Goal: Task Accomplishment & Management: Contribute content

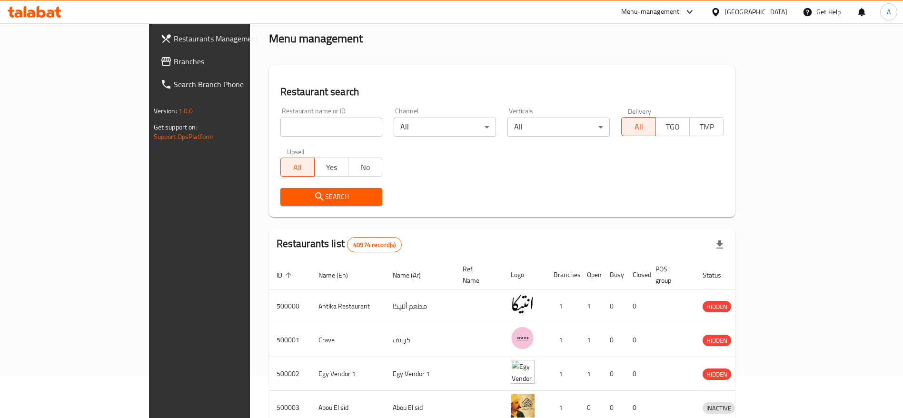
scroll to position [17, 0]
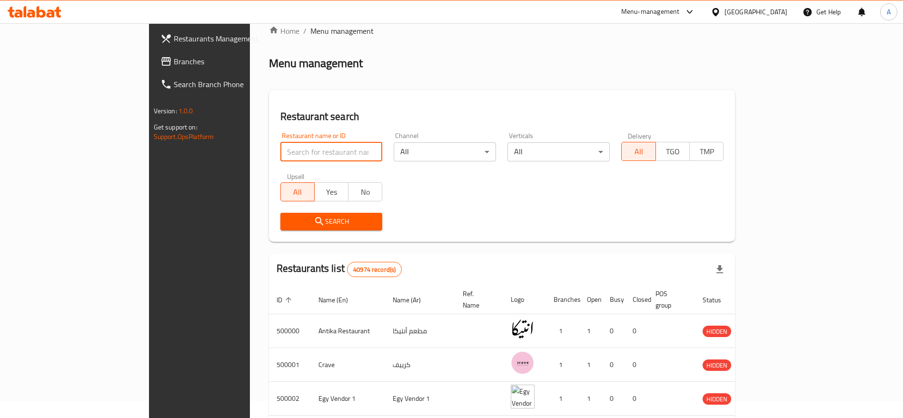
click at [307, 144] on input "search" at bounding box center [331, 151] width 102 height 19
click at [288, 149] on input "search" at bounding box center [331, 151] width 102 height 19
type input "ن"
type input "Kasr El Mahamdy"
click button "Search" at bounding box center [331, 222] width 102 height 18
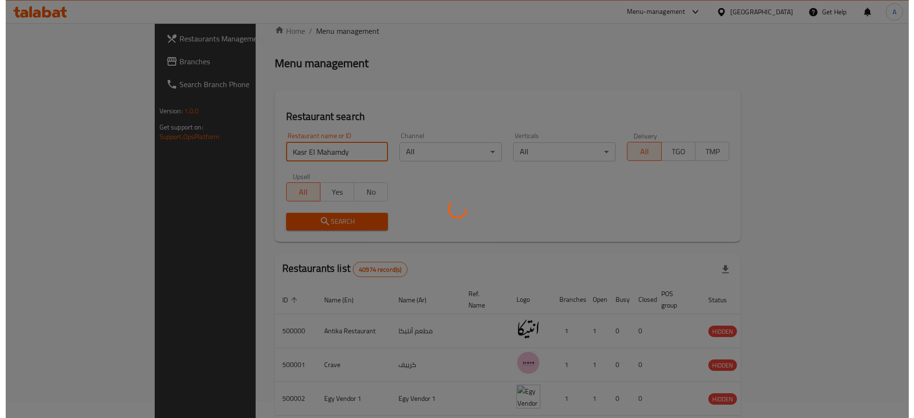
scroll to position [0, 0]
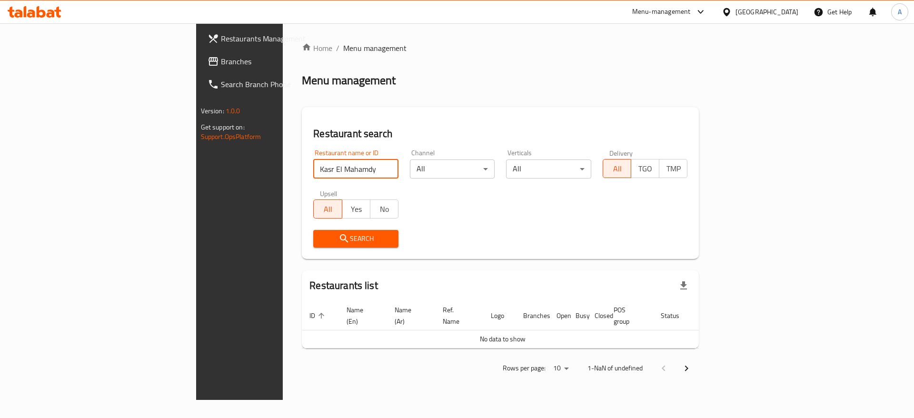
click button "Search" at bounding box center [355, 239] width 85 height 18
click at [313, 170] on input "Kasr El Mahamdy" at bounding box center [355, 168] width 85 height 19
click button "Search" at bounding box center [355, 239] width 85 height 18
click at [49, 18] on div at bounding box center [34, 11] width 69 height 19
click at [49, 16] on icon at bounding box center [51, 14] width 8 height 8
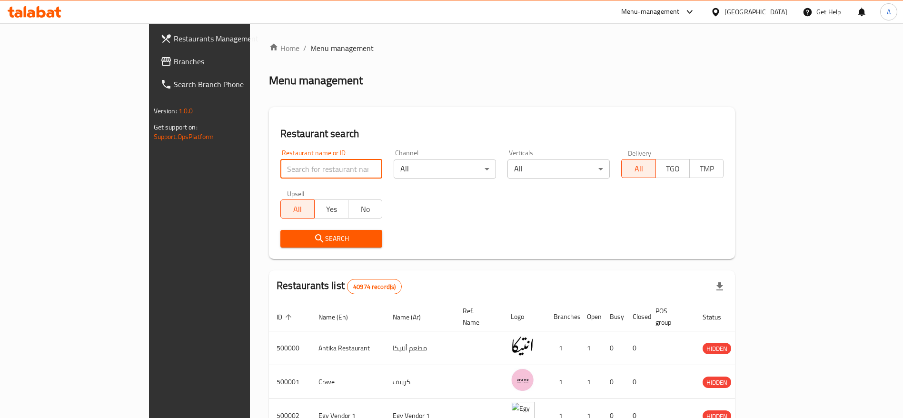
click at [280, 168] on input "search" at bounding box center [331, 168] width 102 height 19
paste input "698127"
type input "698127"
click button "Search" at bounding box center [331, 239] width 102 height 18
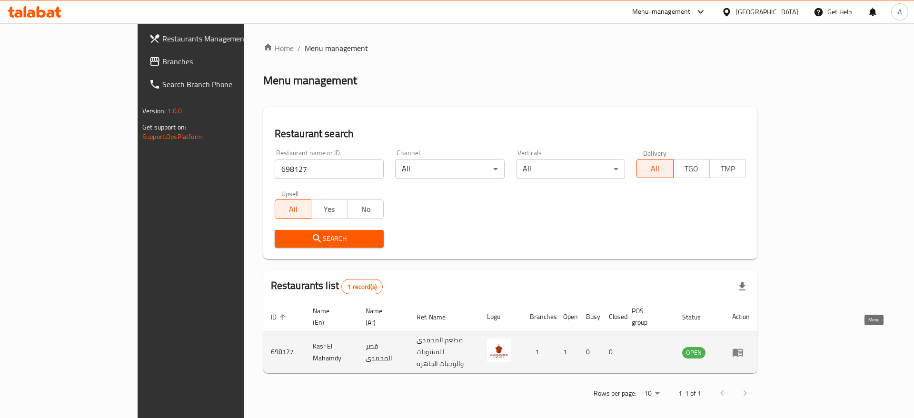
click at [743, 348] on icon "enhanced table" at bounding box center [737, 352] width 10 height 8
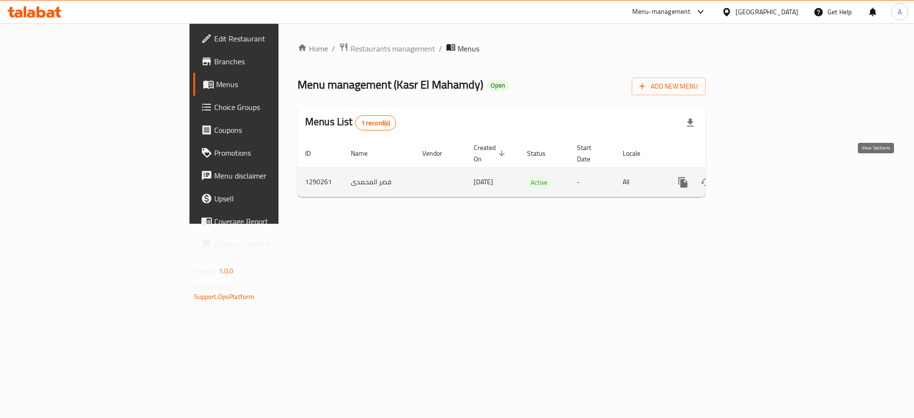
click at [757, 177] on icon "enhanced table" at bounding box center [751, 182] width 11 height 11
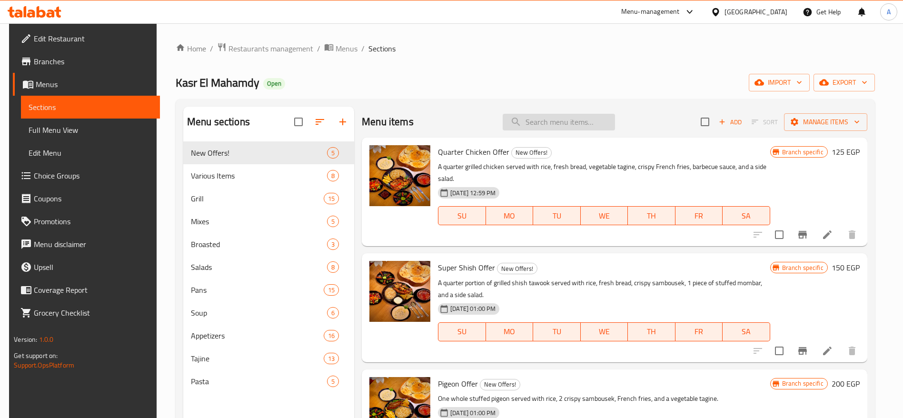
click at [558, 125] on input "search" at bounding box center [559, 122] width 112 height 17
type input "w"
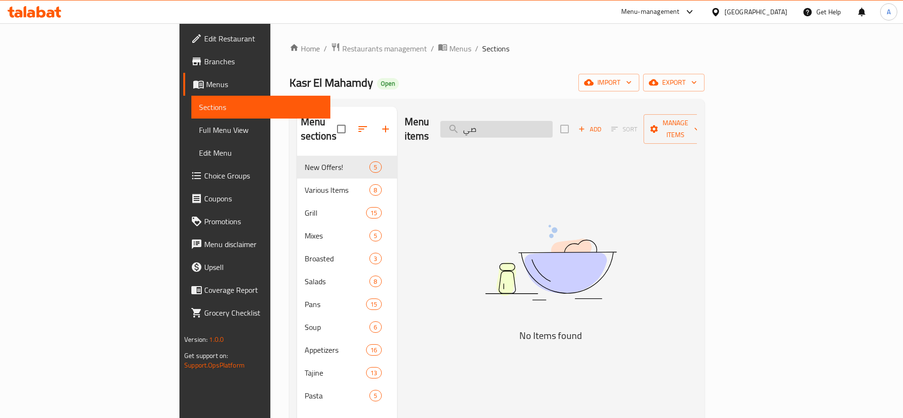
type input "ص"
type input "ا"
type input "ص"
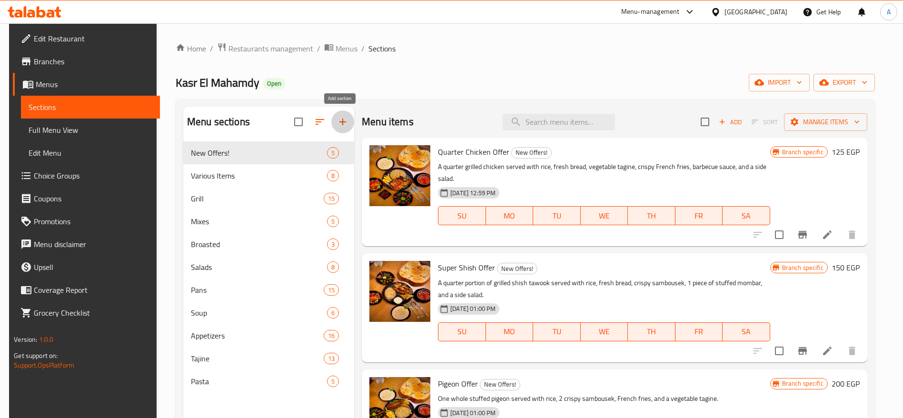
click at [339, 123] on icon "button" at bounding box center [342, 121] width 11 height 11
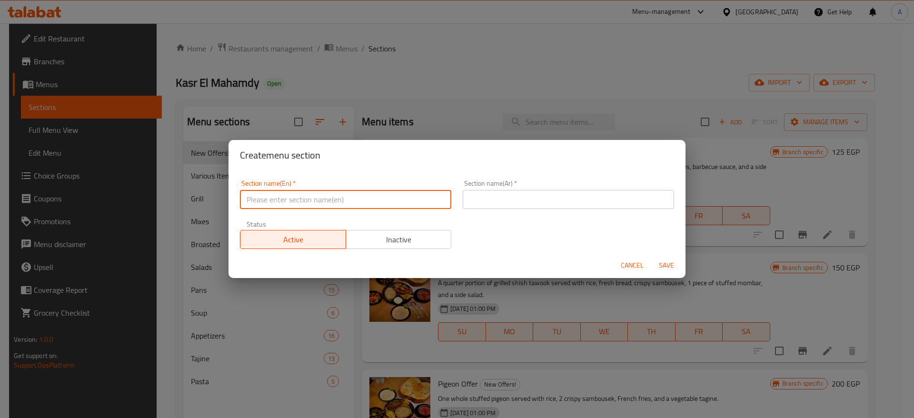
click at [365, 199] on input "text" at bounding box center [345, 199] width 211 height 19
type input "UP TO 40% Off"
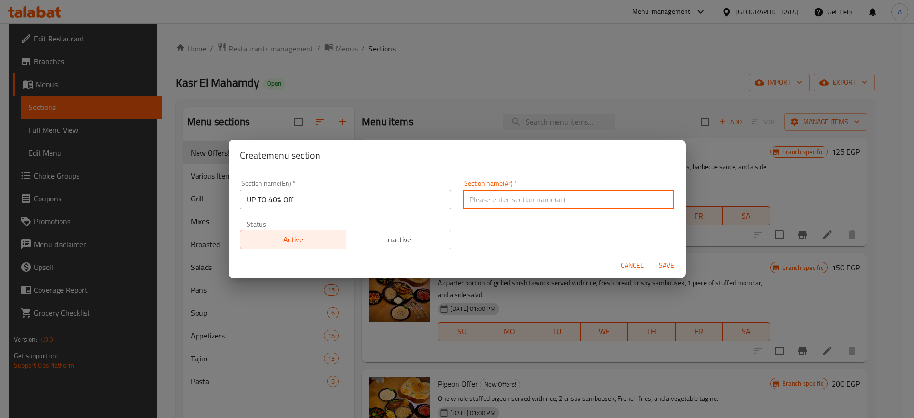
click at [486, 197] on input "text" at bounding box center [568, 199] width 211 height 19
type input "خصومات تصل إلى 40%"
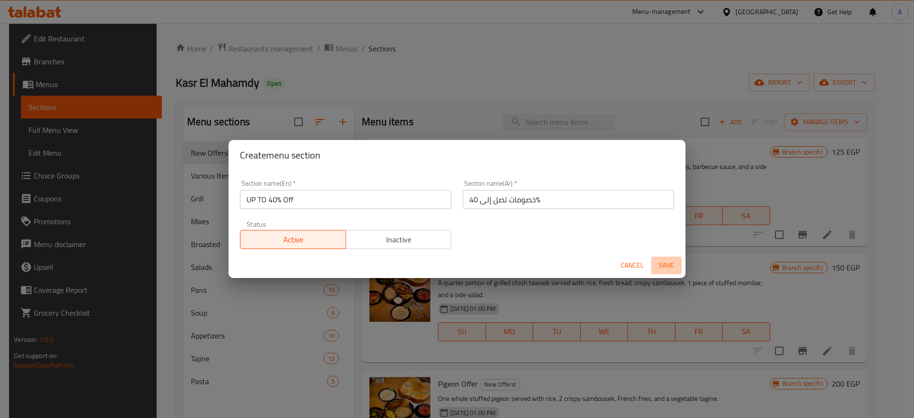
click at [671, 270] on span "Save" at bounding box center [666, 265] width 23 height 12
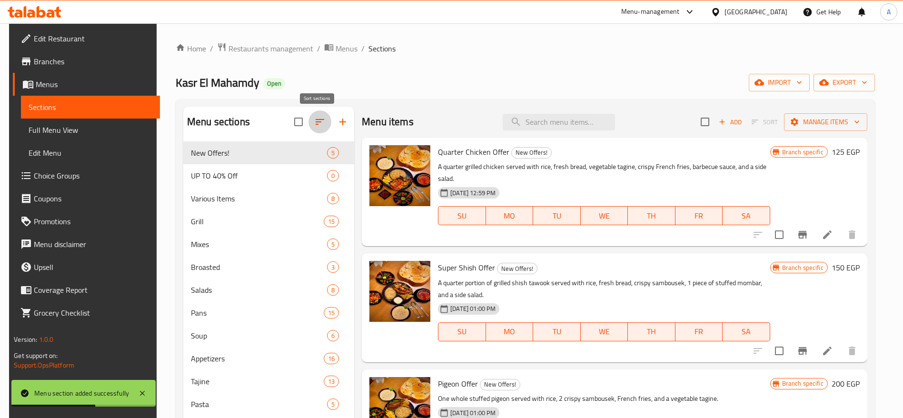
click at [314, 121] on icon "button" at bounding box center [319, 121] width 11 height 11
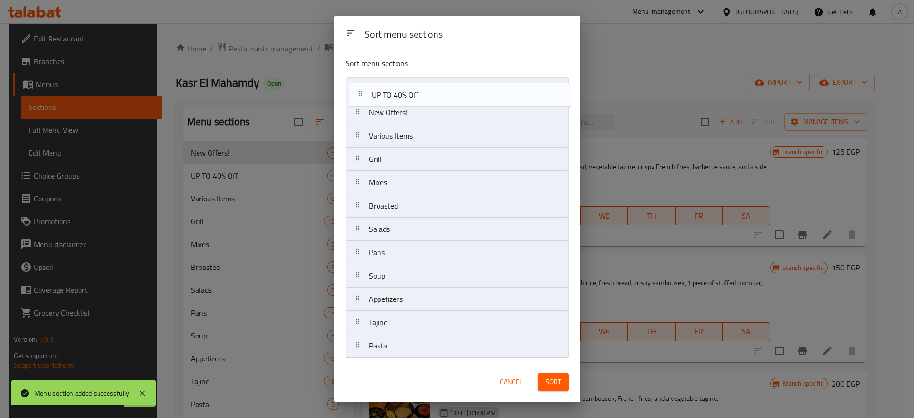
drag, startPoint x: 357, startPoint y: 115, endPoint x: 360, endPoint y: 94, distance: 21.1
click at [360, 94] on nav "New Offers! UP TO 40% Off Various Items Grill Mixes Broasted Salads Pans Soup A…" at bounding box center [456, 217] width 223 height 281
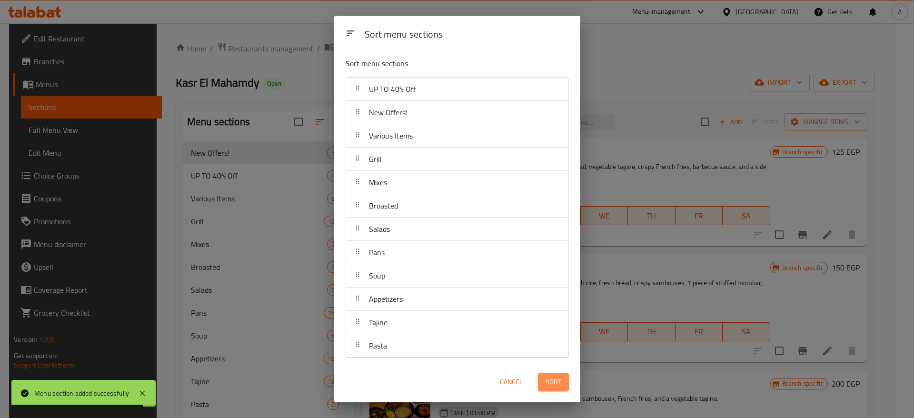
click at [556, 384] on span "Sort" at bounding box center [553, 382] width 16 height 12
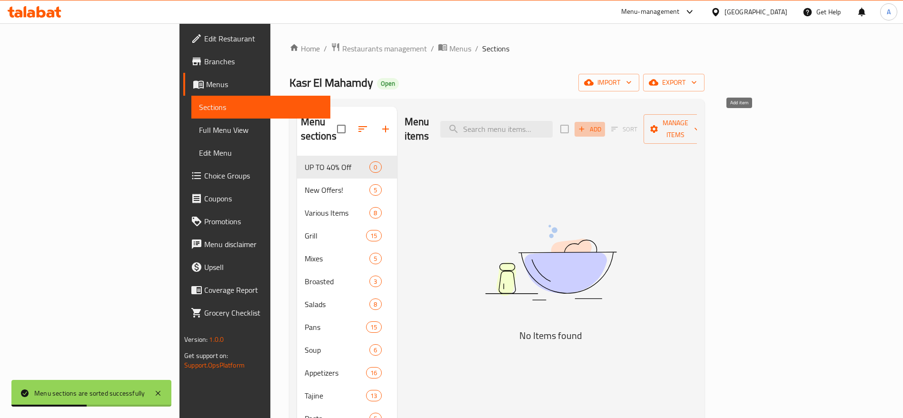
click at [602, 124] on span "Add" at bounding box center [590, 129] width 26 height 11
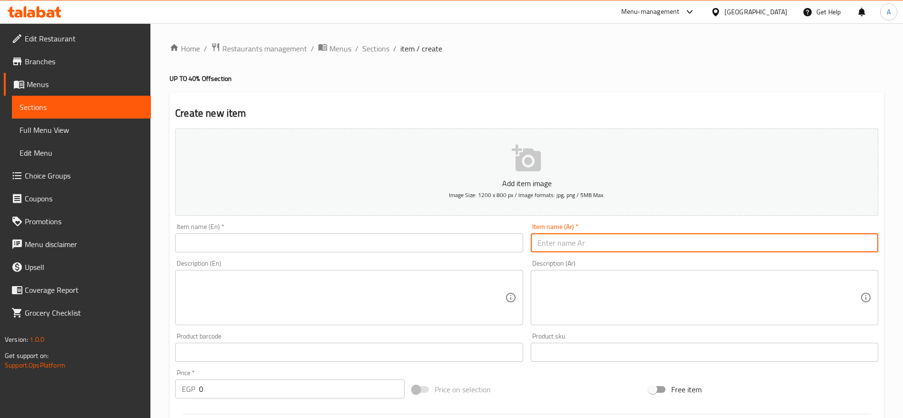
click at [611, 234] on input "text" at bounding box center [704, 242] width 347 height 19
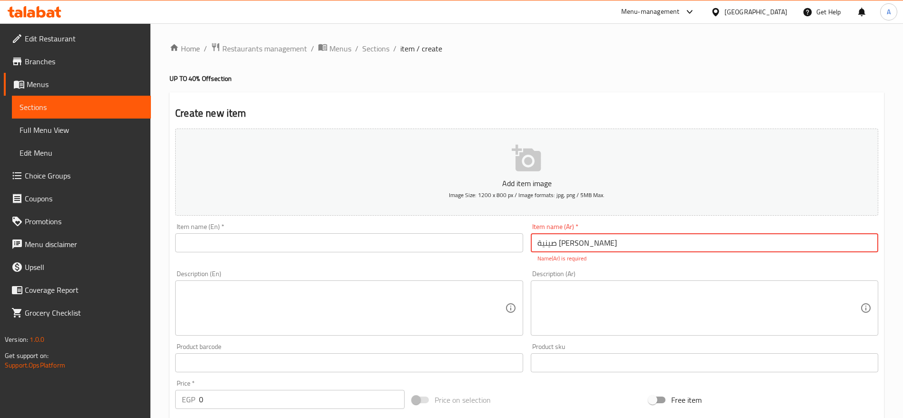
type input "صينية [PERSON_NAME]"
click at [611, 240] on input "صينية [PERSON_NAME]" at bounding box center [704, 242] width 347 height 19
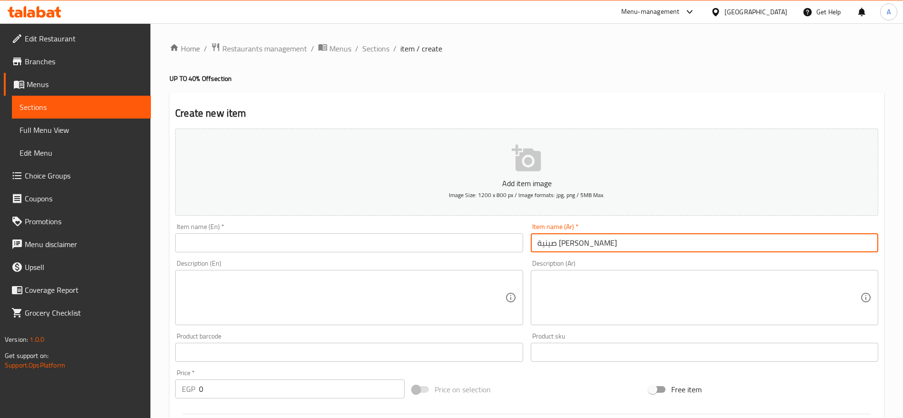
click at [598, 241] on input "صينية [PERSON_NAME]" at bounding box center [704, 242] width 347 height 19
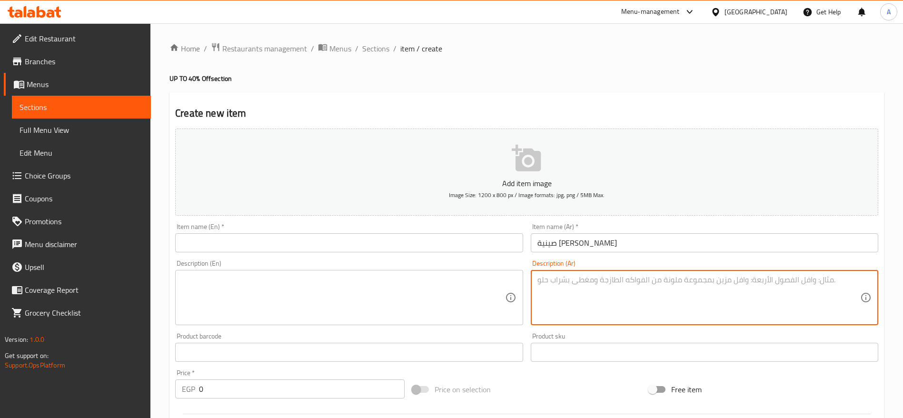
click at [556, 285] on textarea at bounding box center [698, 297] width 323 height 45
paste textarea "وليمة ملوكية متكاملة تضم: ٥ فرد حمام محشي فاخر نصف كيلو سجق بلدي مشوي ربع تيس م…"
type textarea "وليمة ملوكية متكاملة تضم: ٥ فرد حمام محشي فاخر نصف كيلو سجق بلدي مشوي ربع تيس م…"
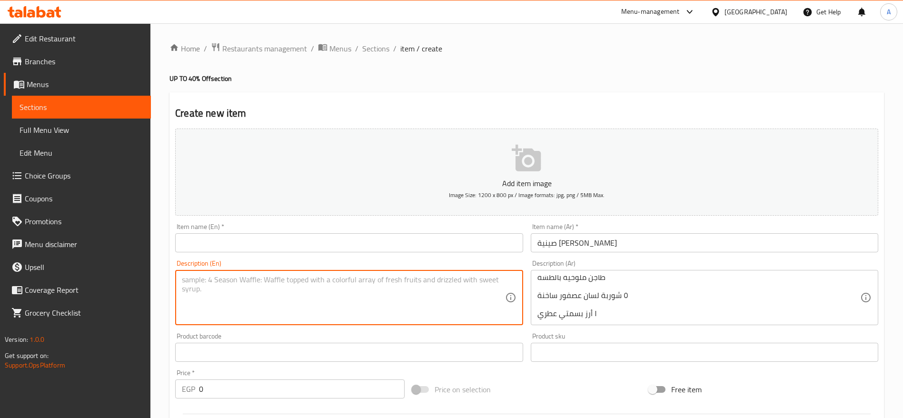
click at [404, 290] on textarea at bounding box center [343, 297] width 323 height 45
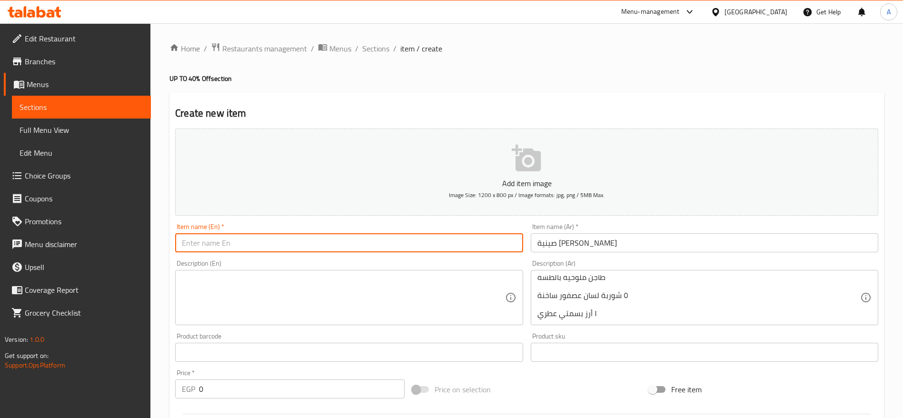
click at [332, 247] on input "text" at bounding box center [348, 242] width 347 height 19
paste input "Baba El-Magal Feast Tray"
type input "Baba El-Magal Feast Tray"
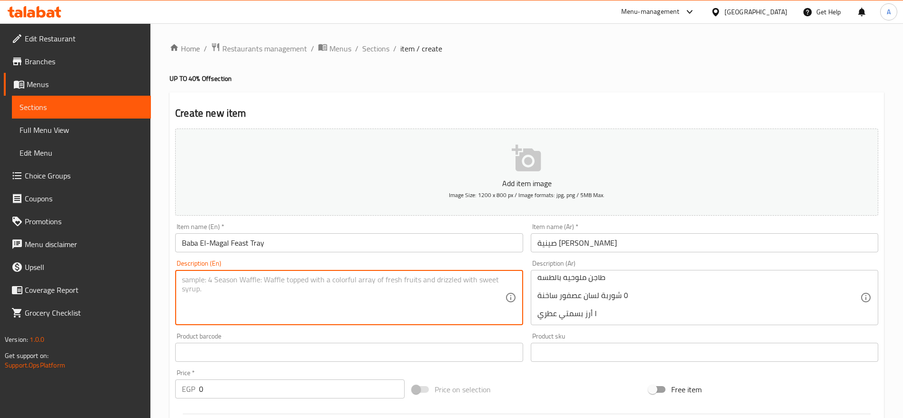
click at [255, 294] on textarea at bounding box center [343, 297] width 323 height 45
click at [446, 283] on textarea at bounding box center [343, 297] width 323 height 45
paste textarea "A royal spread crafted to perfection, featuring: 5 stuffed pigeons ½ kg of gril…"
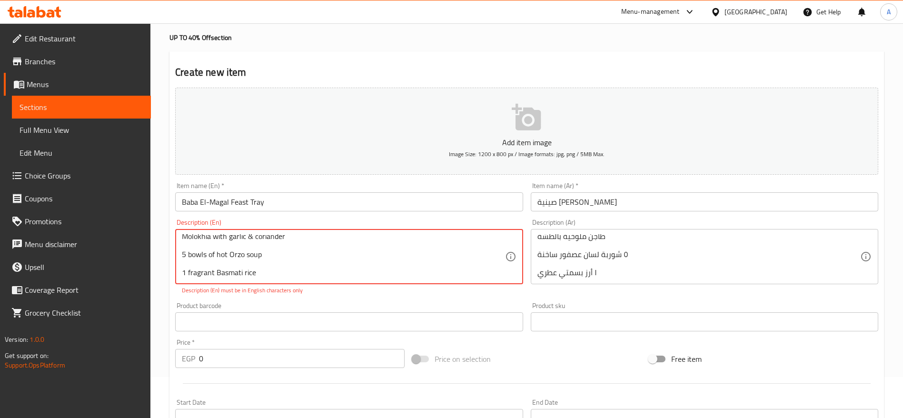
scroll to position [0, 0]
click at [189, 262] on textarea "A royal spread crafted to perfection, featuring: 5 stuffed pigeons ½ kg of gril…" at bounding box center [343, 256] width 323 height 45
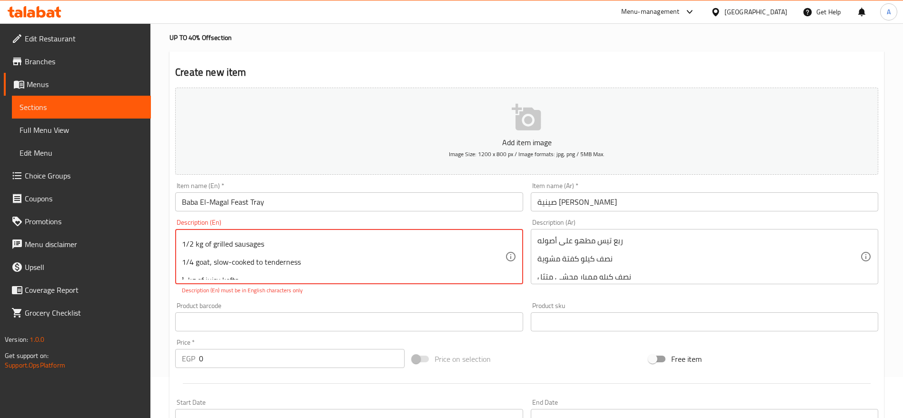
scroll to position [59, 0]
click at [186, 251] on textarea "A royal spread crafted to perfection, featuring: 5 stuffed pigeons 1/2 kg of gr…" at bounding box center [343, 256] width 323 height 45
click at [188, 271] on textarea "A royal spread crafted to perfection, featuring: 5 stuffed pigeons 1/2 kg of gr…" at bounding box center [343, 256] width 323 height 45
type textarea "A royal spread crafted to perfection, featuring: 5 stuffed pigeons 1/2 kg of gr…"
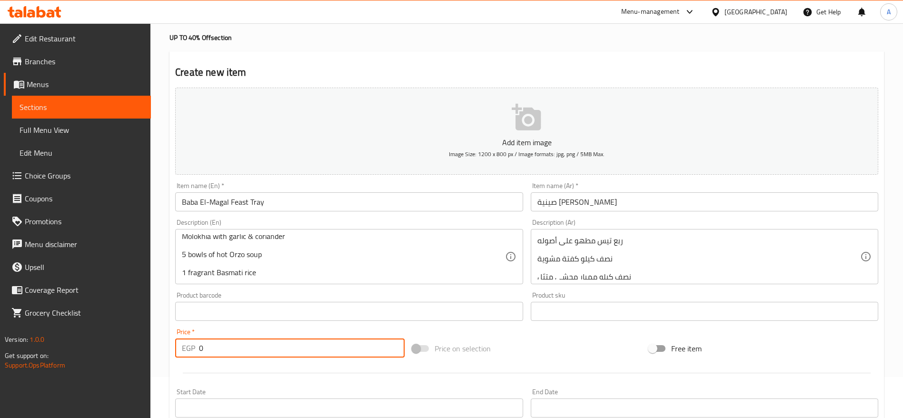
click at [343, 365] on div "Add item image Image Size: 1200 x 800 px / Image formats: jpg, png / 5MB Max. I…" at bounding box center [526, 289] width 710 height 410
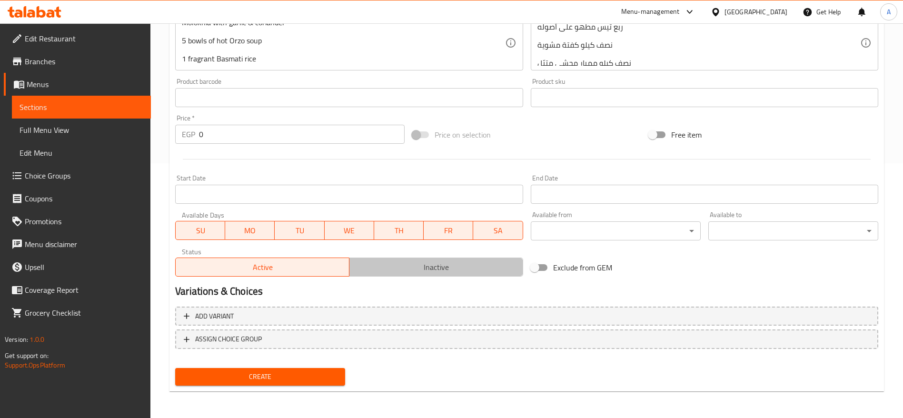
click at [403, 273] on span "Inactive" at bounding box center [436, 267] width 166 height 14
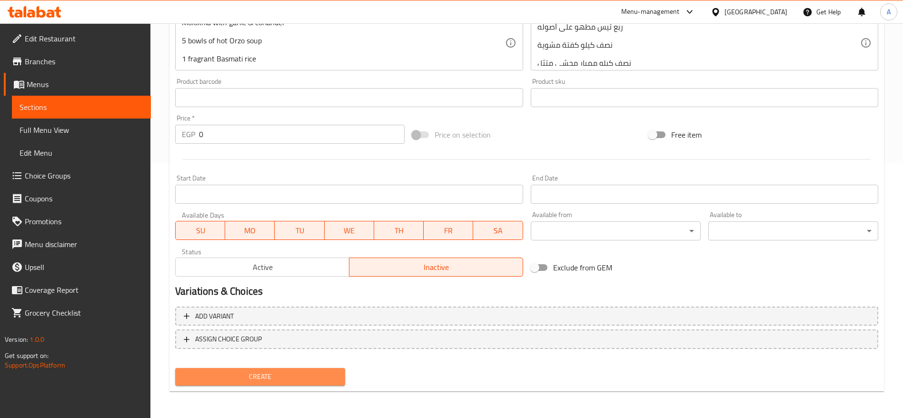
click at [305, 377] on span "Create" at bounding box center [260, 377] width 155 height 12
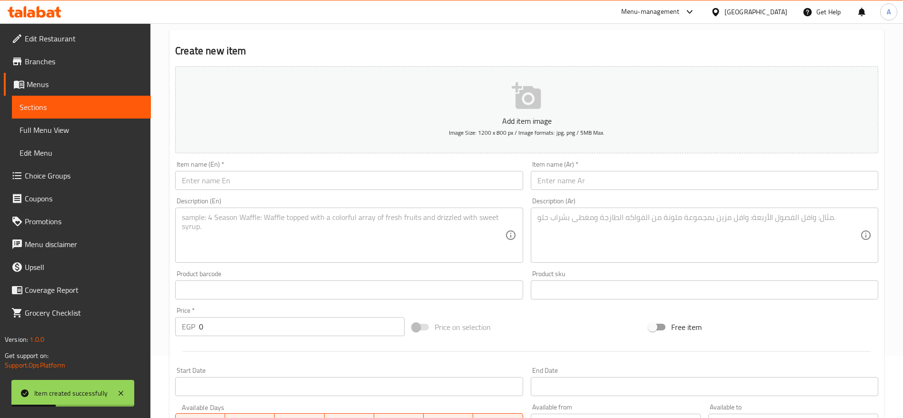
scroll to position [0, 0]
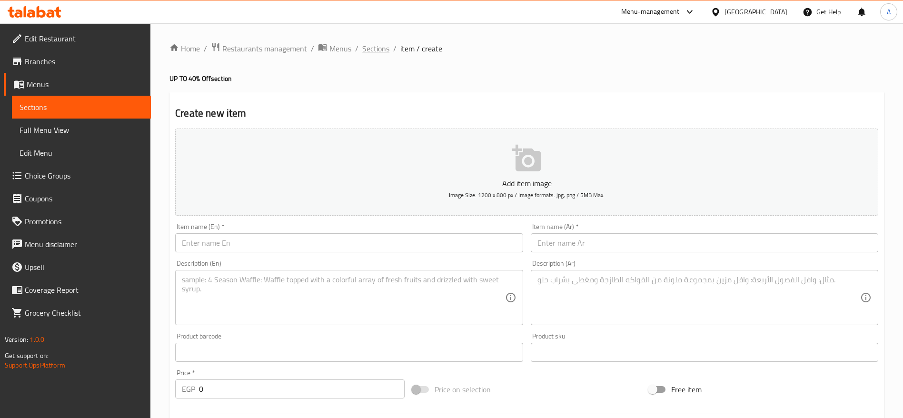
click at [371, 51] on span "Sections" at bounding box center [375, 48] width 27 height 11
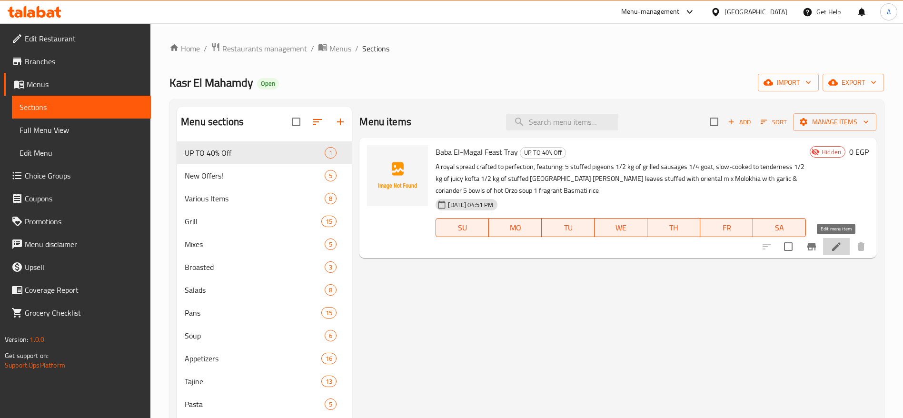
click at [838, 247] on icon at bounding box center [835, 246] width 11 height 11
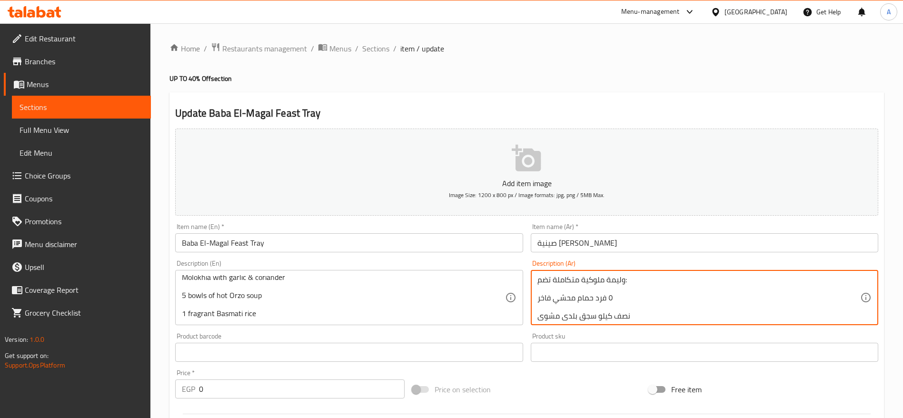
scroll to position [129, 0]
click at [688, 314] on textarea "وليمة ملوكية متكاملة تضم: ٥ فرد حمام محشي فاخر نصف كيلو سجق بلدي مشوي ربع تيس م…" at bounding box center [698, 297] width 323 height 45
click at [538, 314] on textarea "وليمة ملوكية متكاملة تضم: ٥ فرد حمام محشي فاخر نصف كيلو سجق بلدي مشوي ربع تيس م…" at bounding box center [698, 297] width 323 height 45
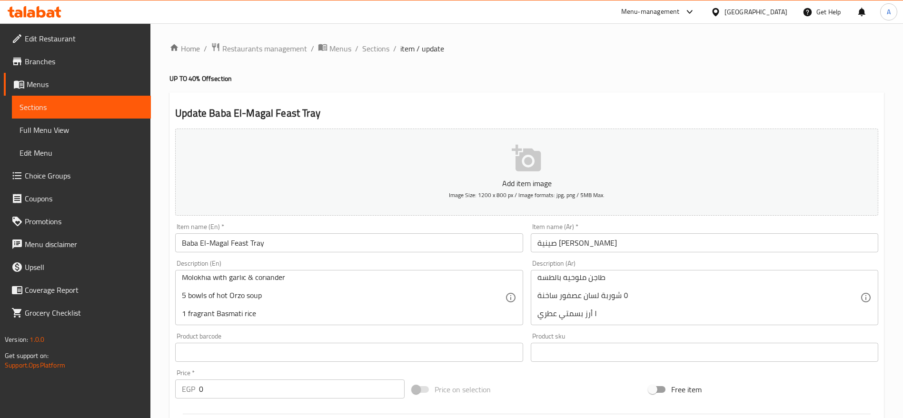
click at [659, 320] on div "وليمة ملوكية متكاملة تضم: ٥ فرد حمام محشي فاخر نصف كيلو سجق بلدي مشوي ربع تيس م…" at bounding box center [704, 297] width 347 height 55
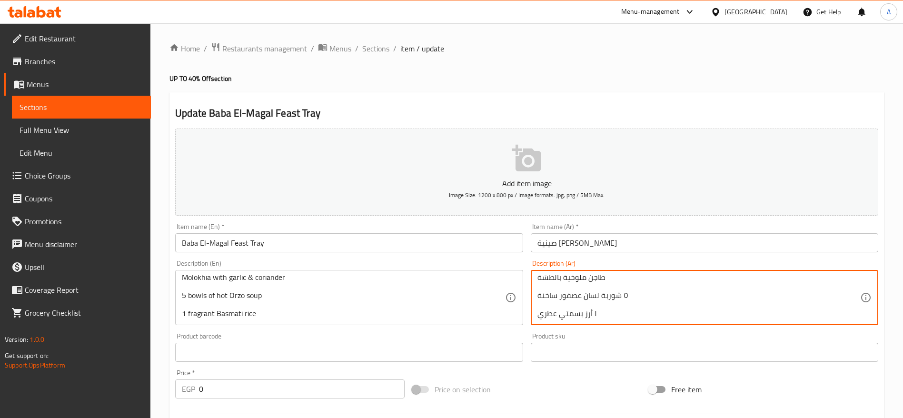
click at [616, 311] on textarea "وليمة ملوكية متكاملة تضم: ٥ فرد حمام محشي فاخر نصف كيلو سجق بلدي مشوي ربع تيس م…" at bounding box center [698, 297] width 323 height 45
paste textarea "تُقدَّم مع عيش بلدي وخمس أنواع سلطات طازجة 🍽️ In English (Menu Style"
type textarea "وليمة ملوكية متكاملة تضم: ٥ فرد حمام محشي فاخر نصف كيلو سجق بلدي مشوي ربع تيس م…"
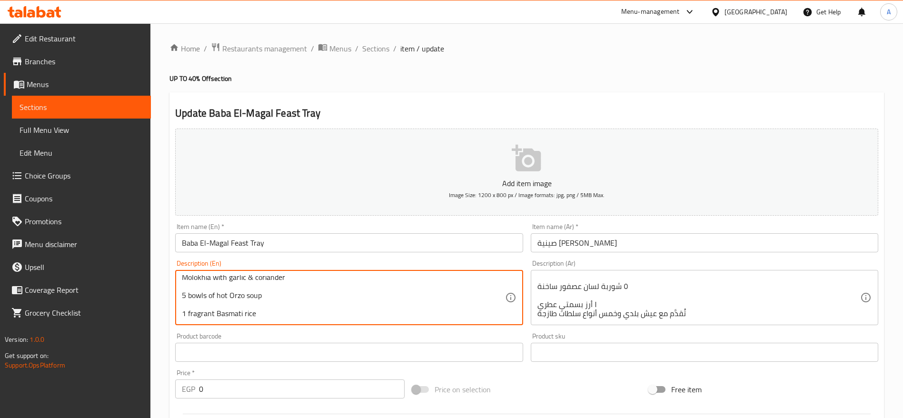
paste textarea "½ kg of grilled sausages ¼ goat, slow-cooked to tenderness ½ kg of juicy kofta …"
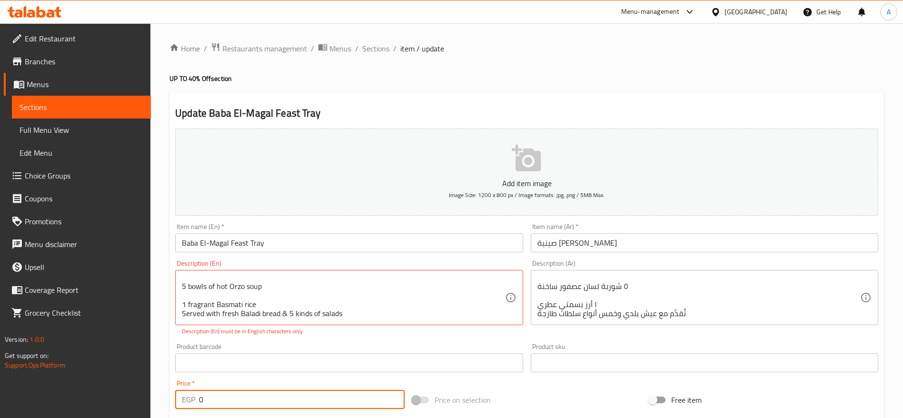
click at [302, 386] on div "Price   * EGP 0 Price *" at bounding box center [289, 394] width 229 height 29
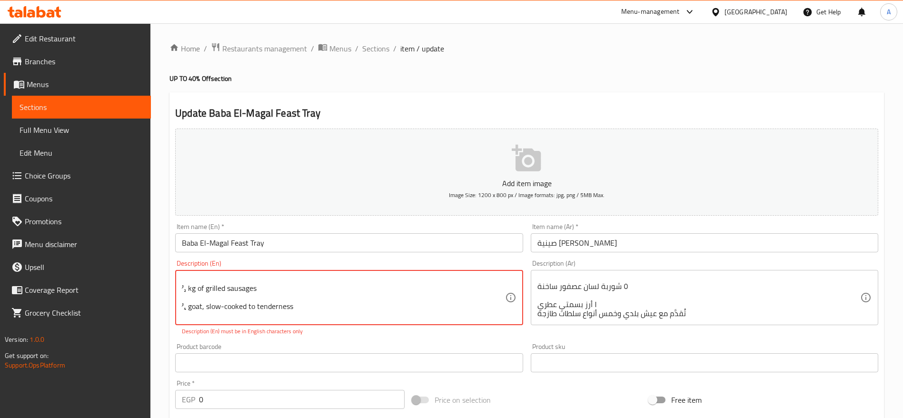
scroll to position [29, 0]
click at [185, 287] on textarea "A royal spread crafted to perfection, featuring: 5 stuffed pigeons ½ kg of gril…" at bounding box center [343, 297] width 323 height 45
click at [185, 307] on textarea "A royal spread crafted to perfection, featuring: 5 stuffed pigeons 1/2 kg of gr…" at bounding box center [343, 297] width 323 height 45
type textarea "A royal spread crafted to perfection, featuring: 5 stuffed pigeons 1/2 kg of gr…"
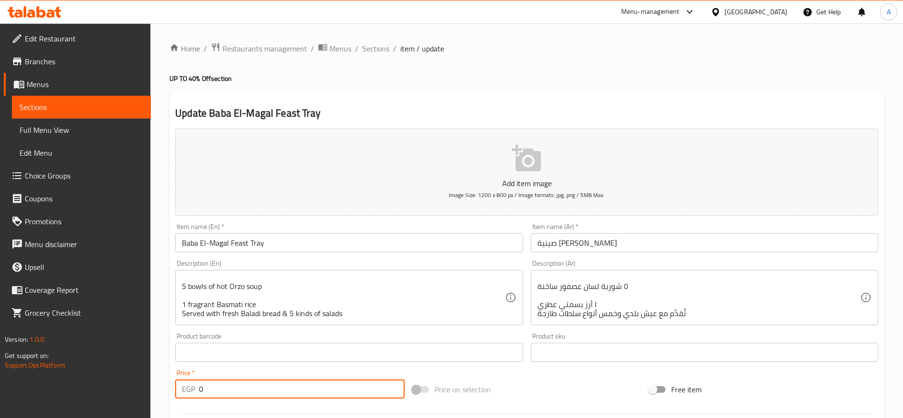
click at [236, 394] on input "0" at bounding box center [302, 388] width 206 height 19
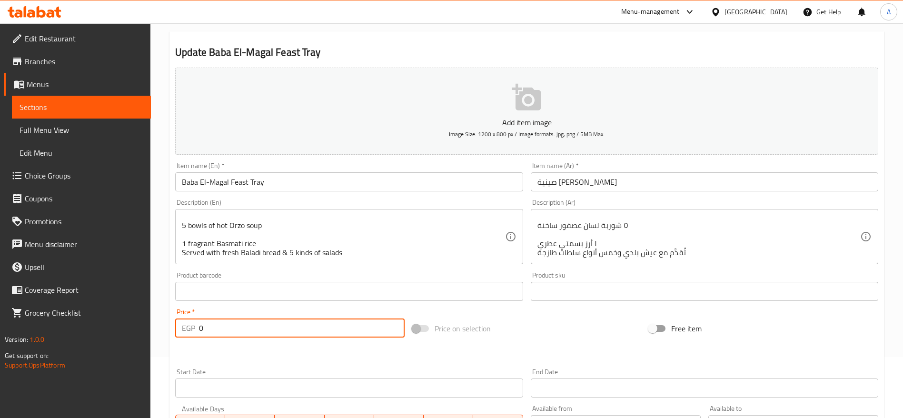
scroll to position [60, 0]
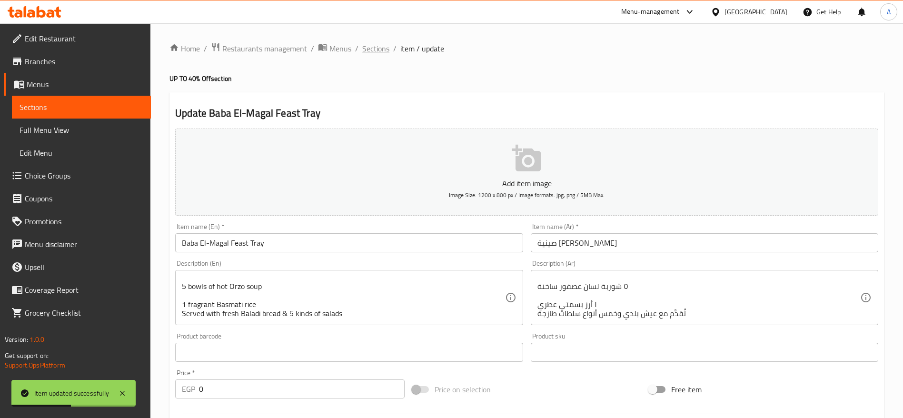
click at [372, 51] on span "Sections" at bounding box center [375, 48] width 27 height 11
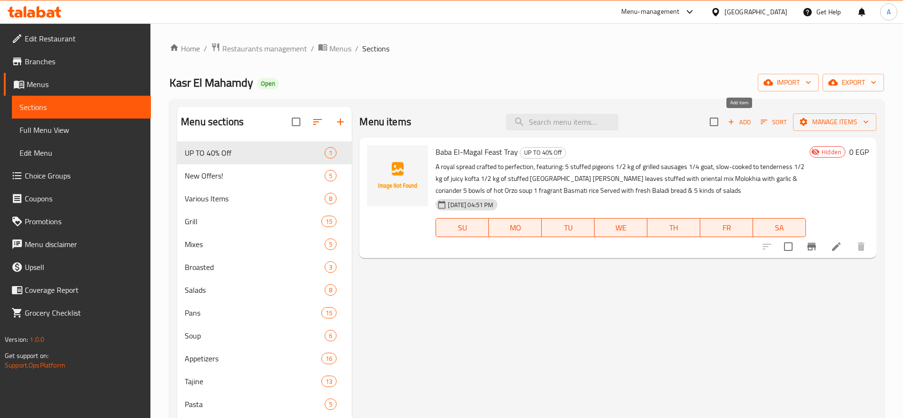
click at [731, 125] on icon "button" at bounding box center [731, 122] width 9 height 9
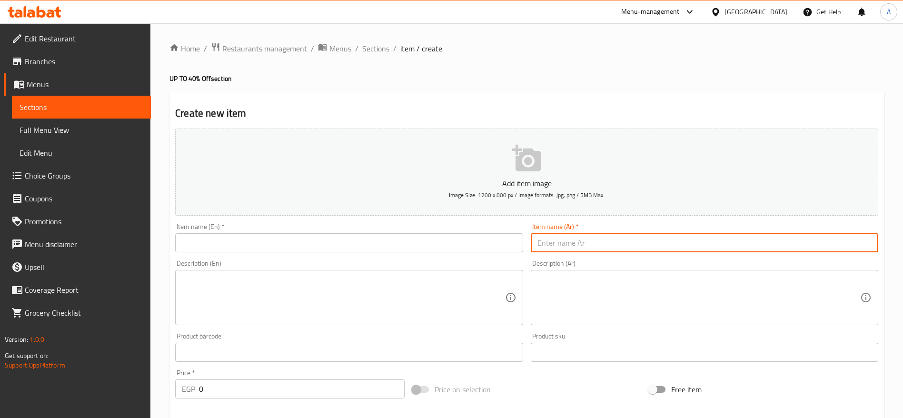
click at [584, 237] on input "text" at bounding box center [704, 242] width 347 height 19
paste input "صينية الكابلز"
type input "صينية الكابلز"
click at [400, 248] on input "text" at bounding box center [348, 242] width 347 height 19
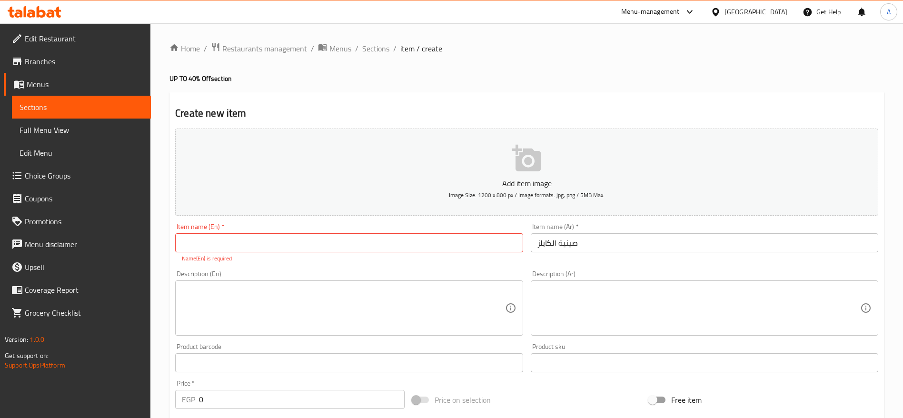
click at [602, 282] on div "Description (Ar)" at bounding box center [704, 307] width 347 height 55
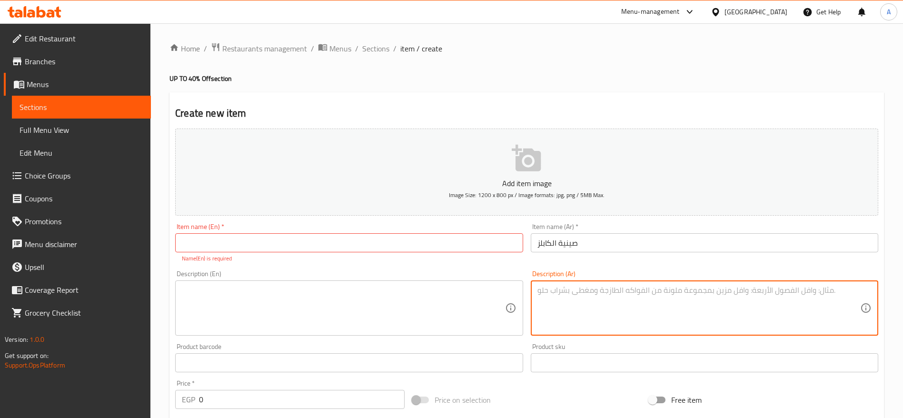
paste textarea "وليمة مميزة لشخصين تضم: نصف فرخة مشوية على الفحم ربع كيلو كفتة مشوية ربع كيلو ش…"
type textarea "وليمة مميزة لشخصين تضم: نصف فرخة مشوية على الفحم ربع كيلو كفتة مشوية ربع كيلو ش…"
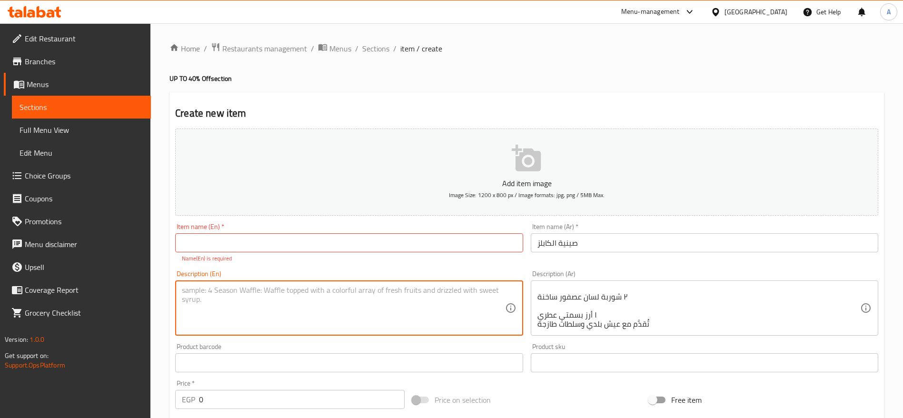
click at [453, 293] on textarea at bounding box center [343, 308] width 323 height 45
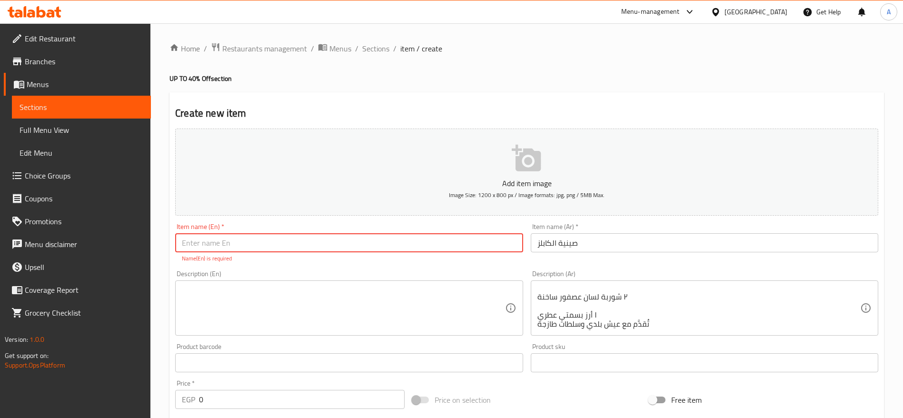
click at [306, 244] on input "text" at bounding box center [348, 242] width 347 height 19
paste input "Couples’ Feast Tray"
type input "Couples’ Feast Tray"
click at [277, 287] on textarea at bounding box center [343, 308] width 323 height 45
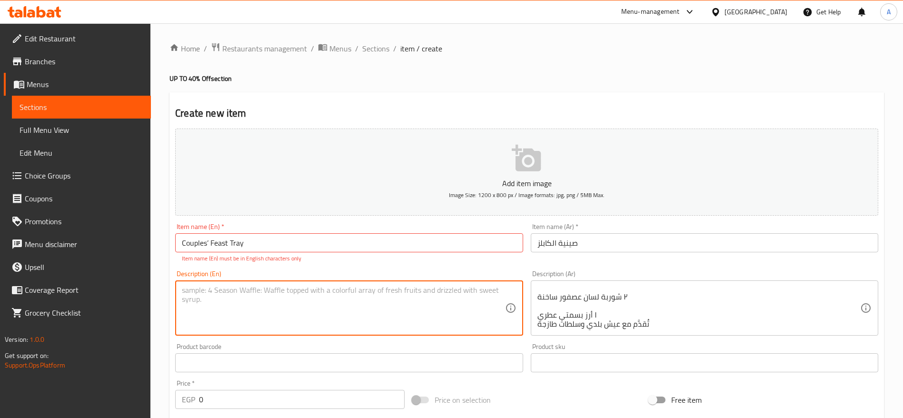
paste textarea "A perfect meal for two, featuring: ½ grilled chicken ¼ kg of juicy kofta ¼ kg o…"
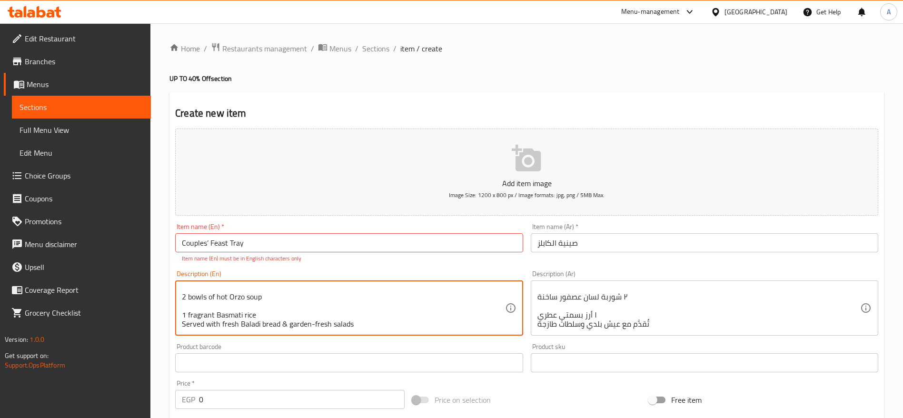
scroll to position [0, 0]
click at [187, 307] on textarea "A perfect meal for two, featuring: ½ grilled chicken ¼ kg of juicy kofta ¼ kg o…" at bounding box center [343, 308] width 323 height 45
type textarea "A perfect meal for two, featuring: 1/2 grilled chicken 1/4 kg of juicy kofta 1/…"
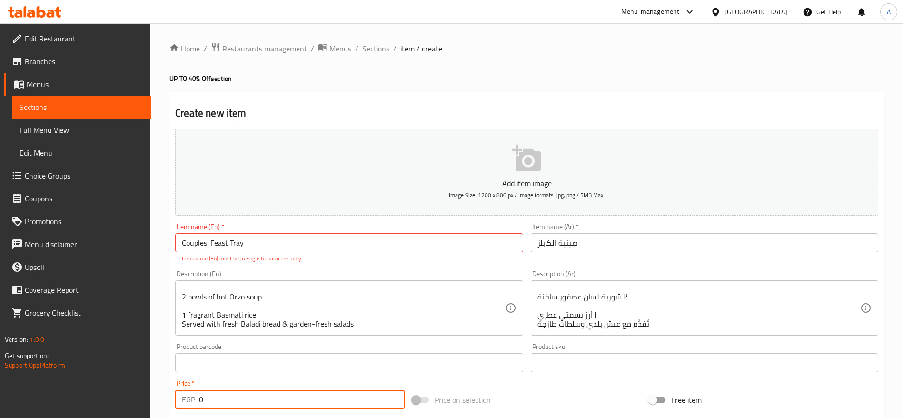
click at [226, 404] on input "0" at bounding box center [302, 399] width 206 height 19
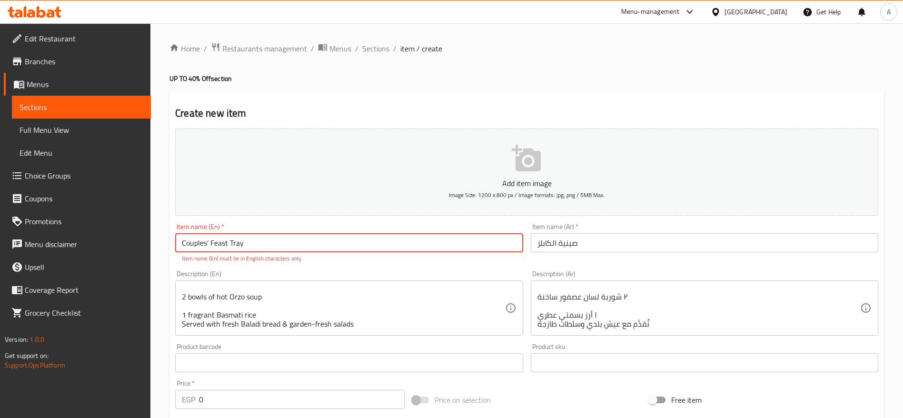
drag, startPoint x: 210, startPoint y: 242, endPoint x: 204, endPoint y: 286, distance: 43.7
click at [204, 286] on div "Add item image Image Size: 1200 x 800 px / Image formats: jpg, png / 5MB Max. I…" at bounding box center [526, 335] width 710 height 421
type input "Couples' Feast Tray"
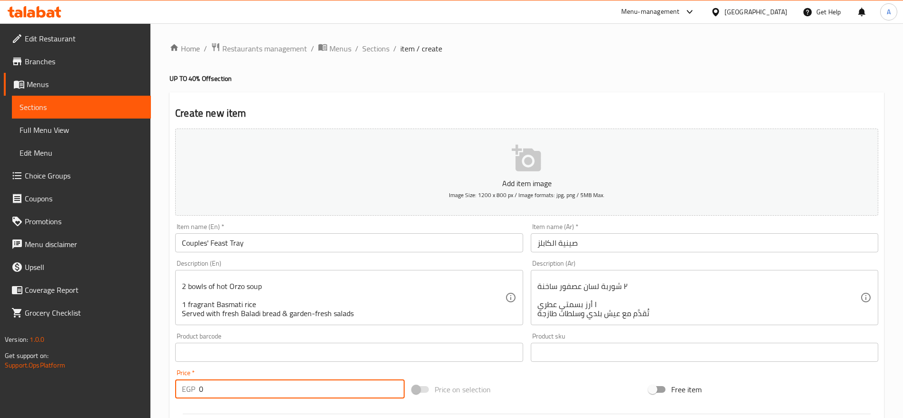
click at [239, 393] on input "0" at bounding box center [302, 388] width 206 height 19
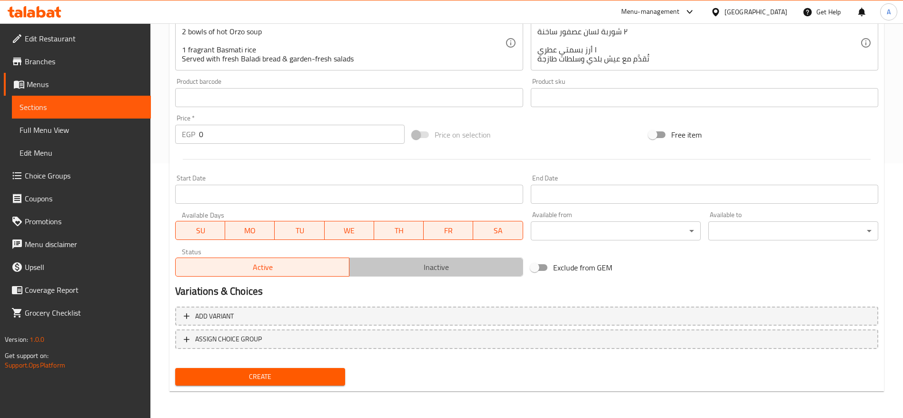
click at [425, 267] on span "Inactive" at bounding box center [436, 267] width 166 height 14
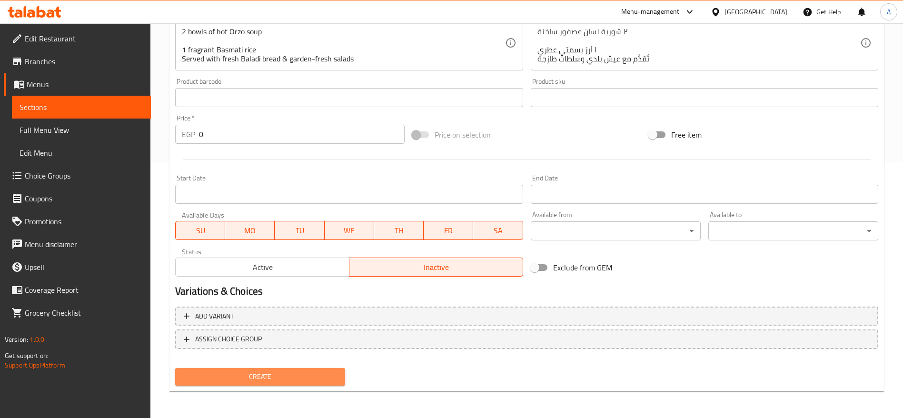
click at [276, 376] on span "Create" at bounding box center [260, 377] width 155 height 12
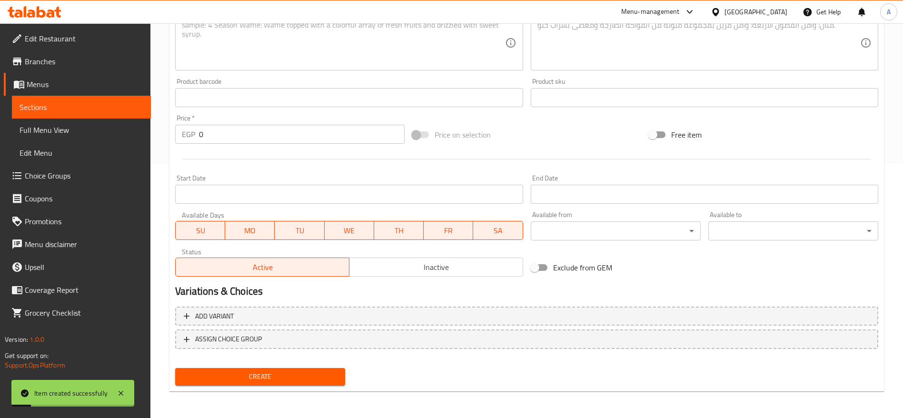
scroll to position [0, 0]
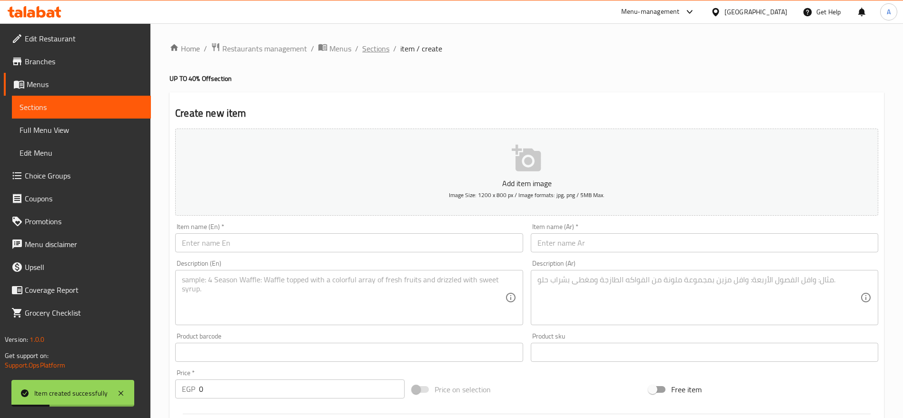
click at [382, 47] on span "Sections" at bounding box center [375, 48] width 27 height 11
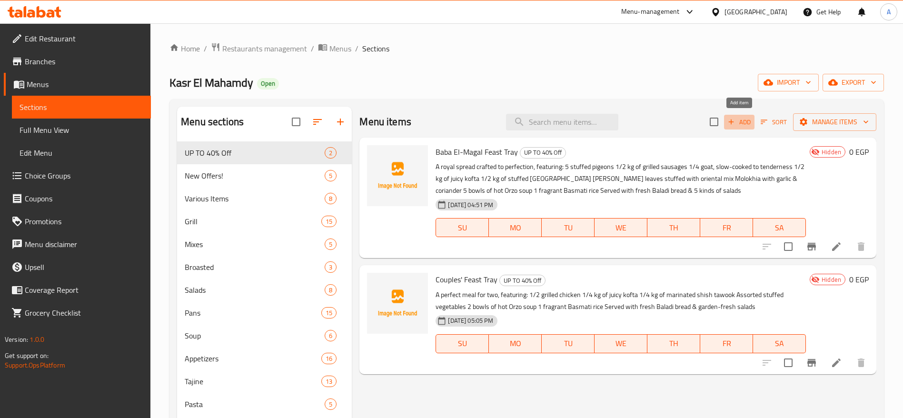
click at [736, 120] on span "Add" at bounding box center [739, 122] width 26 height 11
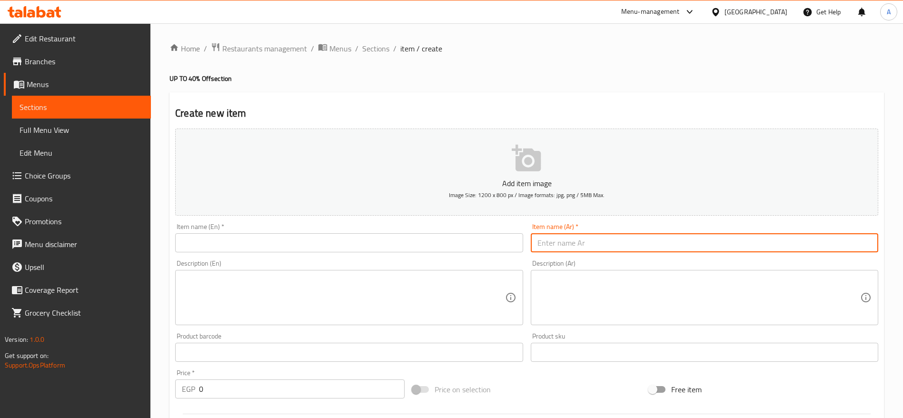
click at [584, 246] on input "text" at bounding box center [704, 242] width 347 height 19
paste input "صينية البطل"
type input "صينية البطل"
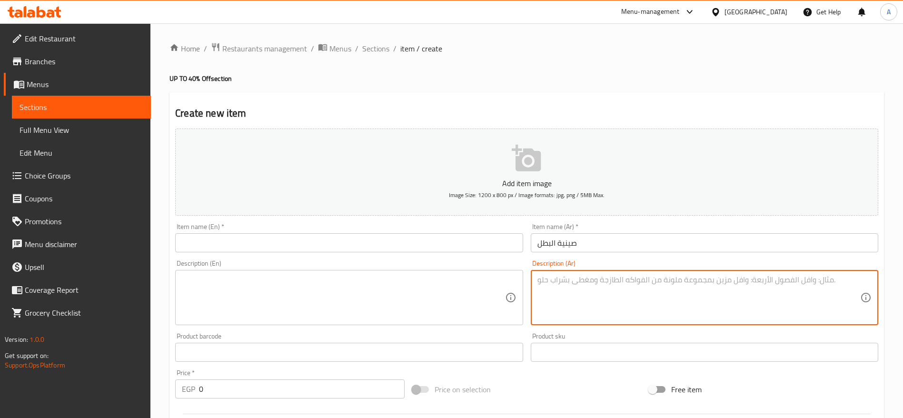
click at [540, 278] on textarea at bounding box center [698, 297] width 323 height 45
paste textarea "وليمة متنوعة وغنية بالنكهات تضم: ربع كيلو كفتة مشوية ربع كيلو طرب بلدي ربع كيلو…"
type textarea "وليمة متنوعة وغنية بالنكهات تضم: ربع كيلو كفتة مشوية ربع كيلو طرب بلدي ربع كيلو…"
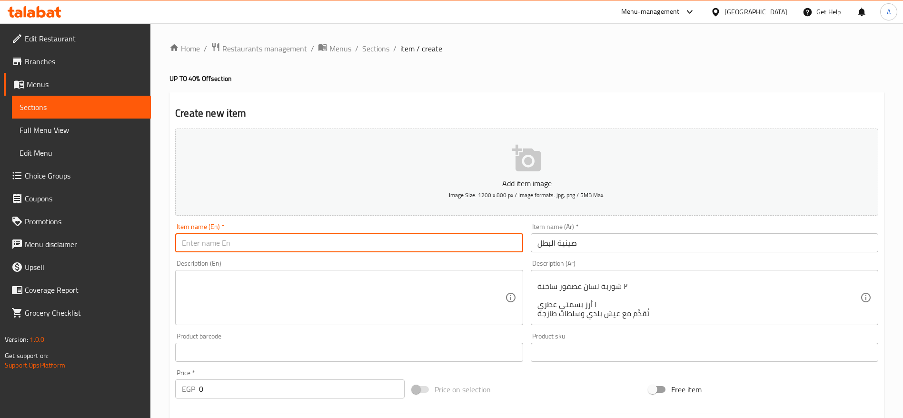
click at [383, 244] on input "text" at bounding box center [348, 242] width 347 height 19
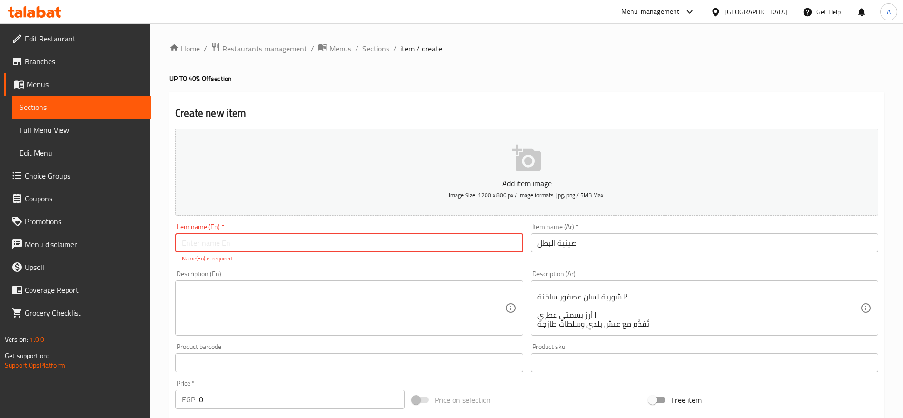
paste input "The Champion’s Tray"
type input "The Champion’s Tray"
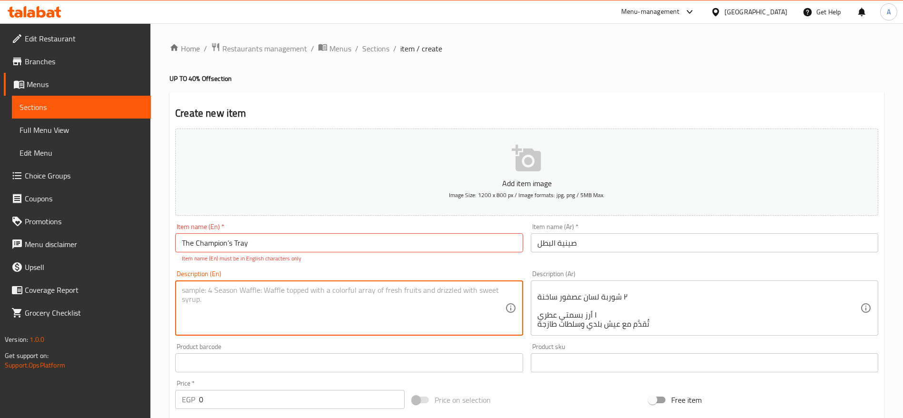
click at [248, 303] on textarea at bounding box center [343, 308] width 323 height 45
paste textarea "A hearty mix of authentic flavors, featuring: ¼ kg of grilled kofta ¼ kg of tra…"
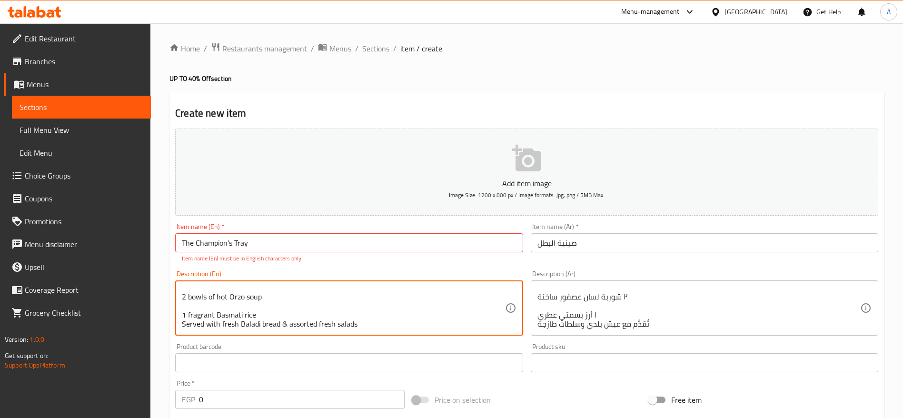
type textarea "A hearty mix of authentic flavors, featuring: ¼ kg of grilled kofta ¼ kg of tra…"
click at [233, 246] on input "The Champion’s Tray" at bounding box center [348, 242] width 347 height 19
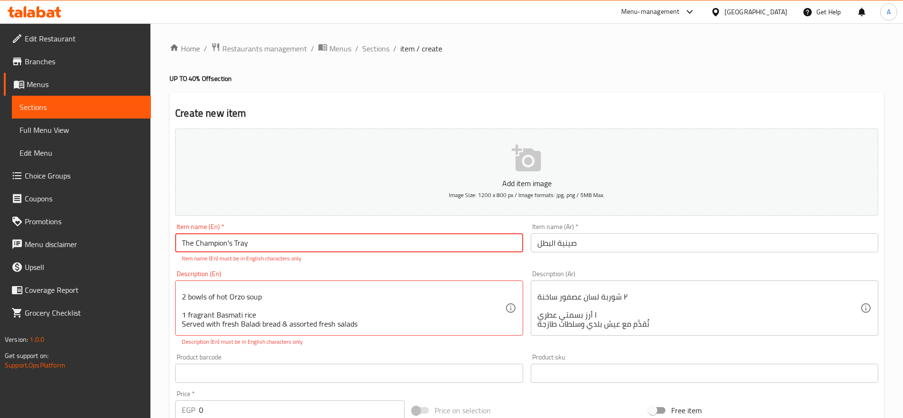
type input "The Champion's Tray"
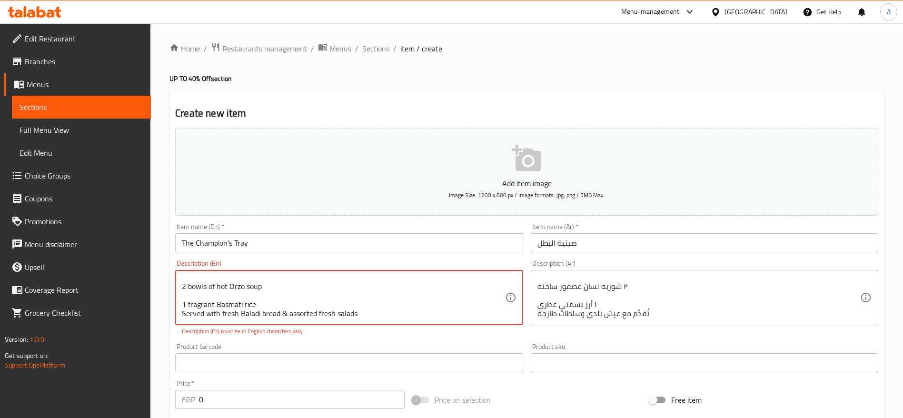
type textarea "A hearty mix of authentic flavors, featuring: 1/4 kg of grilled kofta 1/4 kg of…"
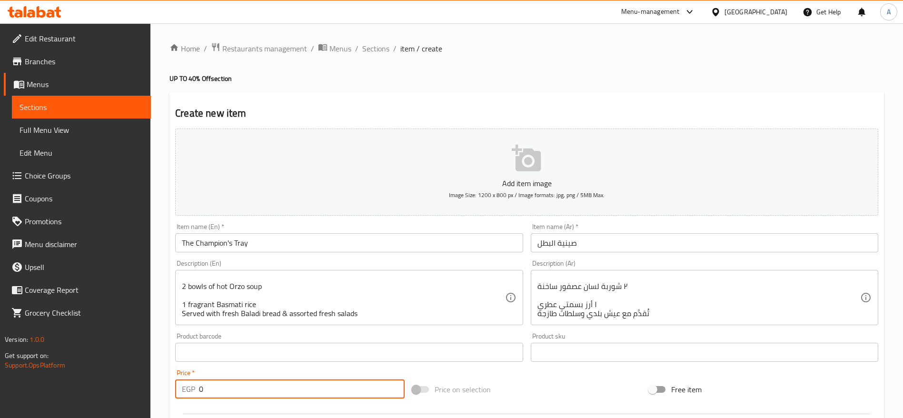
click at [276, 407] on div "Add item image Image Size: 1200 x 800 px / Image formats: jpg, png / 5MB Max. I…" at bounding box center [526, 330] width 710 height 410
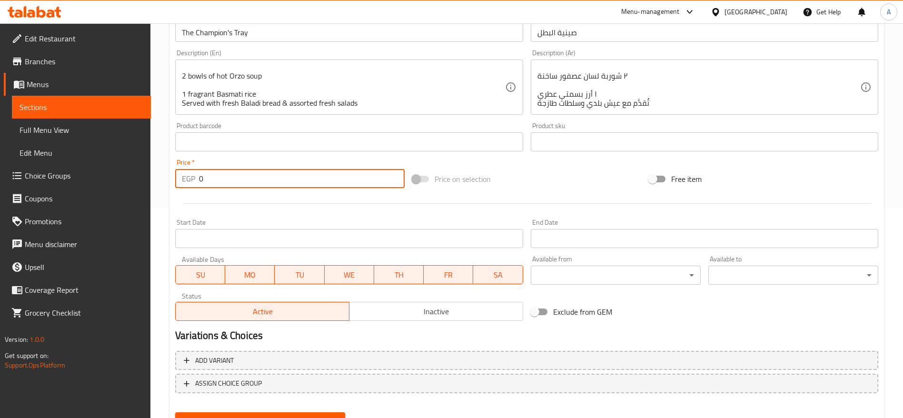
scroll to position [255, 0]
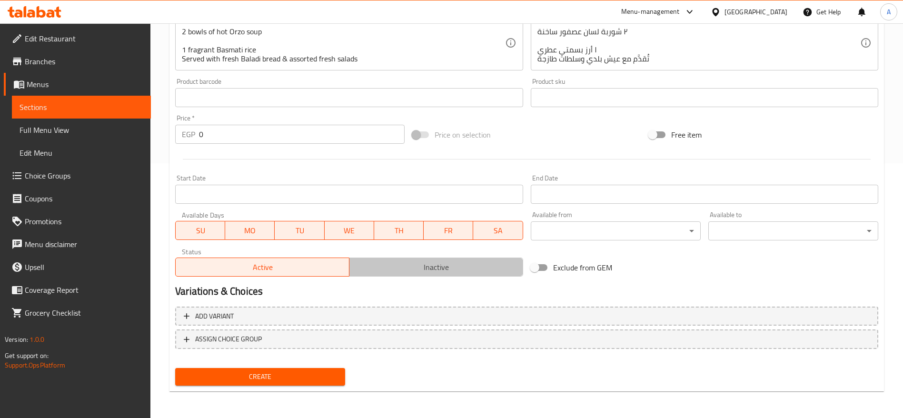
click at [440, 264] on span "Inactive" at bounding box center [436, 267] width 166 height 14
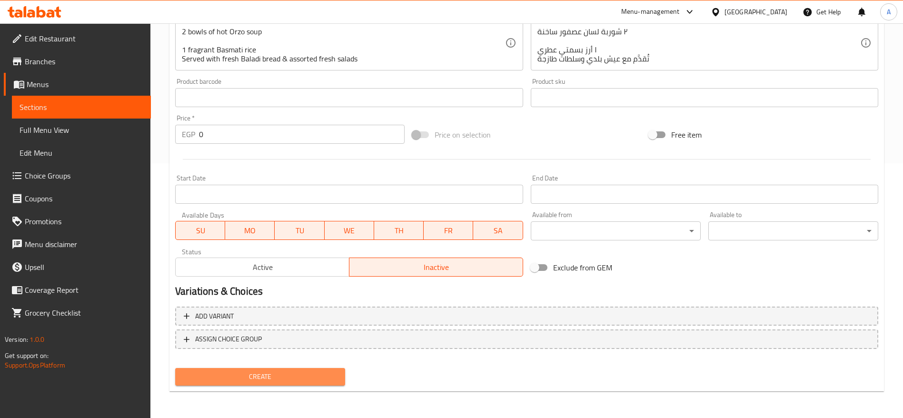
click at [265, 378] on span "Create" at bounding box center [260, 377] width 155 height 12
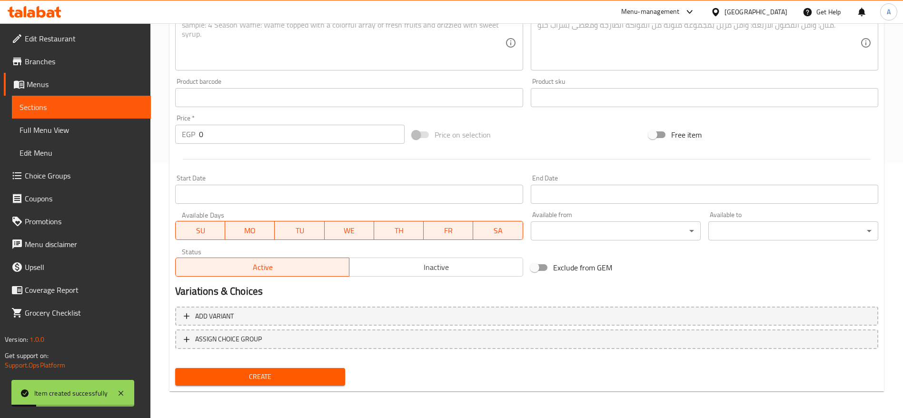
scroll to position [0, 0]
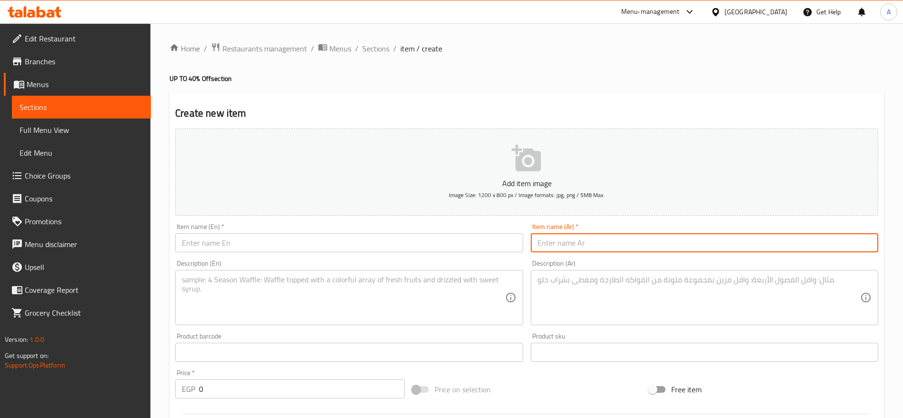
click at [614, 236] on input "text" at bounding box center [704, 242] width 347 height 19
paste input "صينية الكبير"
type input "صينية الكبير"
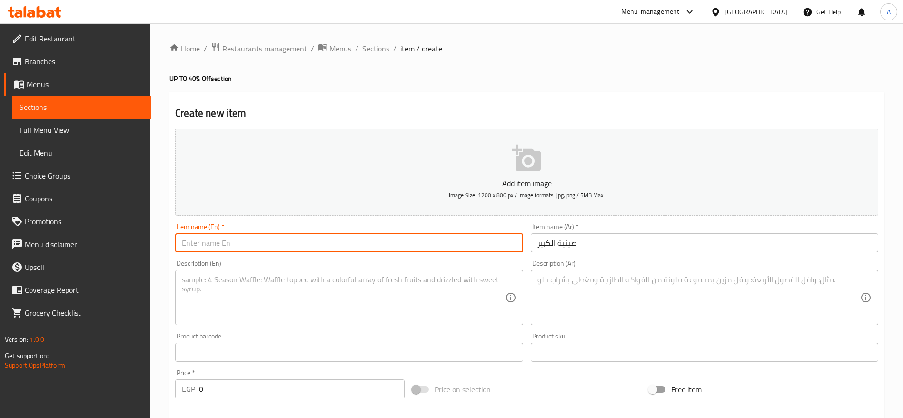
click at [401, 240] on input "text" at bounding box center [348, 242] width 347 height 19
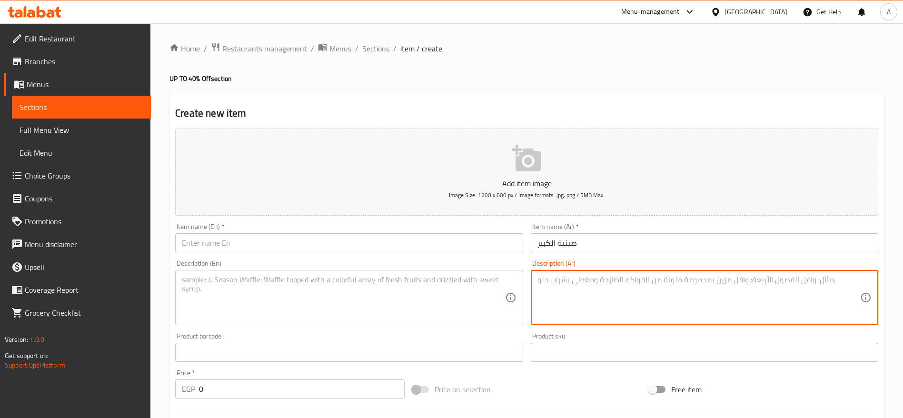
click at [616, 284] on textarea at bounding box center [698, 297] width 323 height 45
paste textarea "عزومة فاخرة تجمع أشهى الأصناف: ثلث كيلو كفتة مشوية ثلث كيلو كباب طري على الفحم …"
type textarea "عزومة فاخرة تجمع أشهى الأصناف: ثلث كيلو كفتة مشوية ثلث كيلو كباب طري على الفحم …"
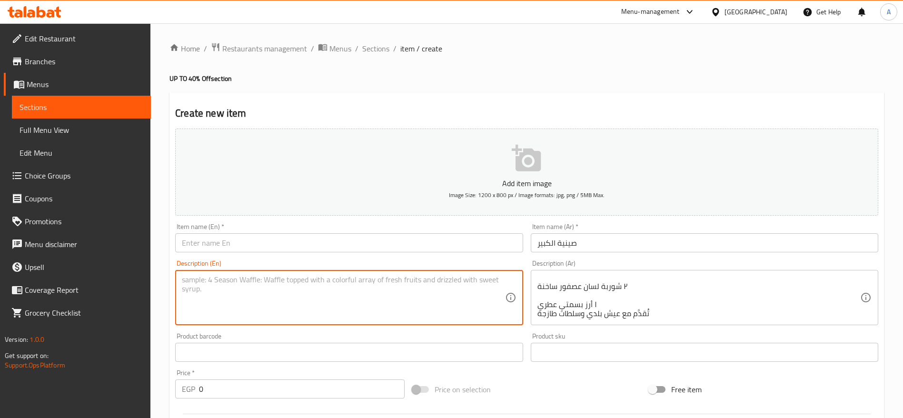
click at [416, 289] on textarea at bounding box center [343, 297] width 323 height 45
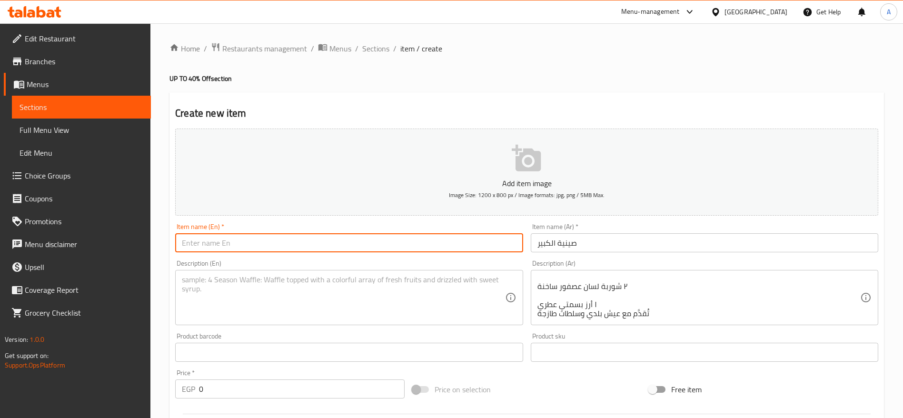
click at [361, 239] on input "text" at bounding box center [348, 242] width 347 height 19
paste input "The Grand Tray"
type input "The Grand Tray"
click at [286, 272] on div "Description (En)" at bounding box center [348, 297] width 347 height 55
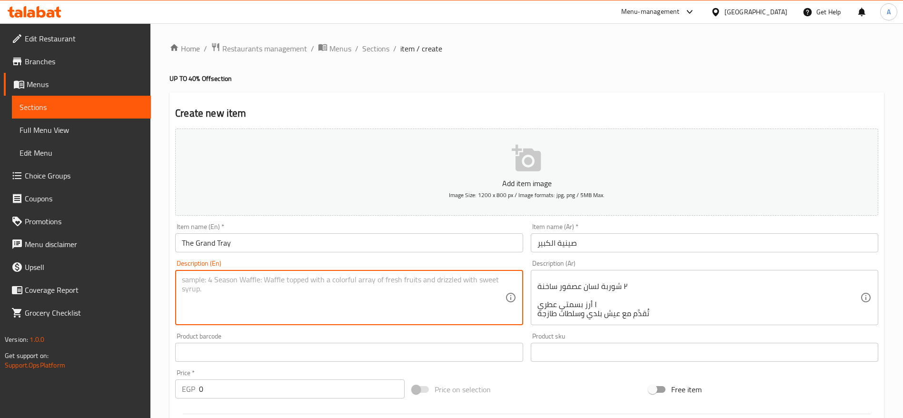
paste textarea "A luxurious feast bringing together the best flavors: ⅓ kg of grilled kofta ⅓ k…"
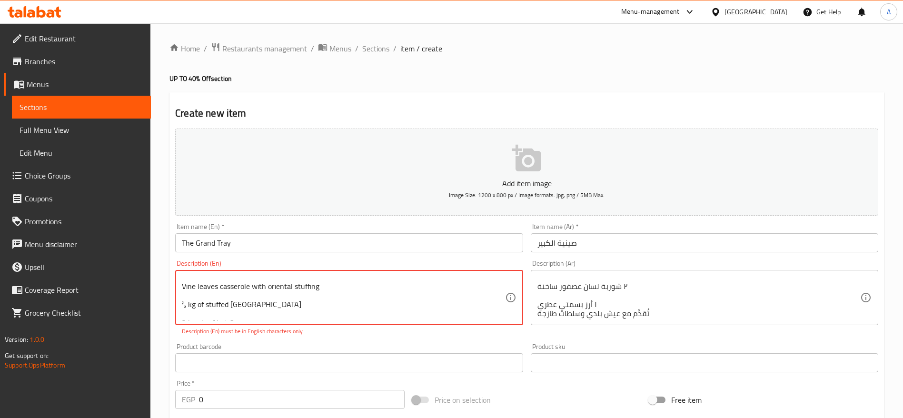
scroll to position [75, 0]
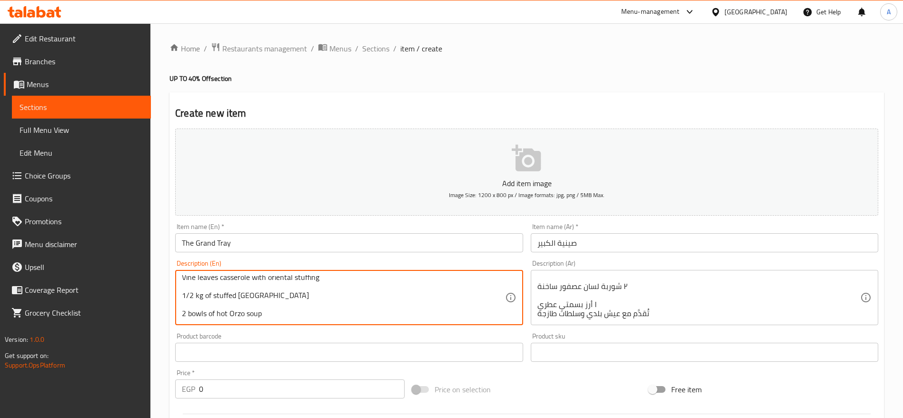
type textarea "A luxurious feast bringing together the best flavors: 1/3 kg of grilled kofta 1…"
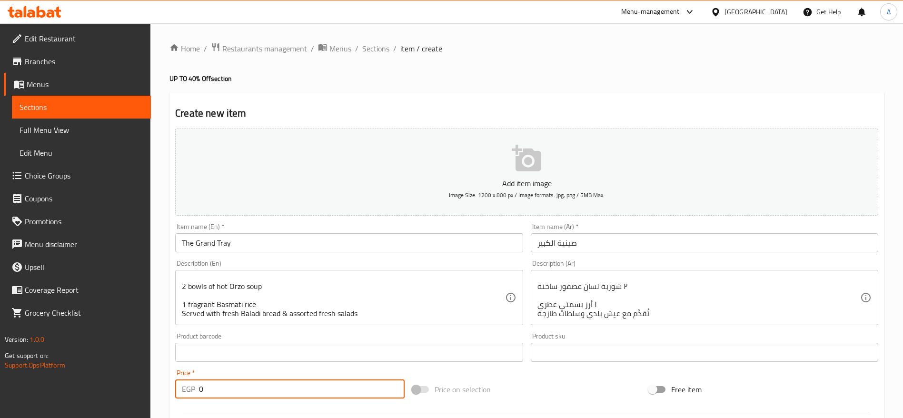
click at [332, 390] on input "0" at bounding box center [302, 388] width 206 height 19
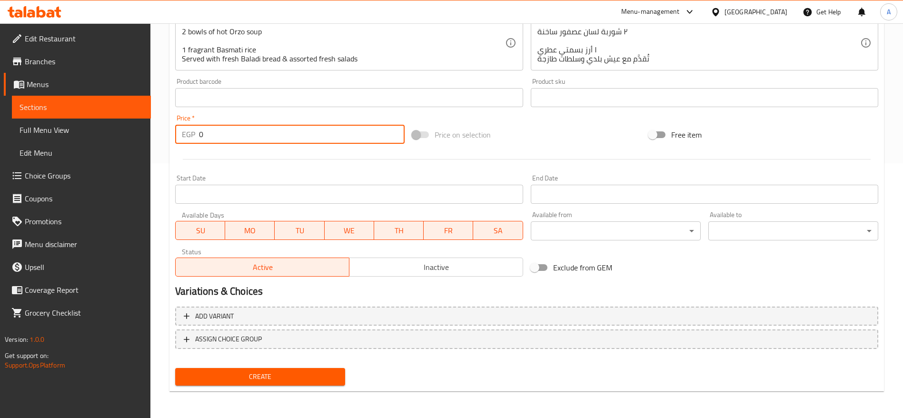
click at [403, 267] on span "Inactive" at bounding box center [436, 267] width 166 height 14
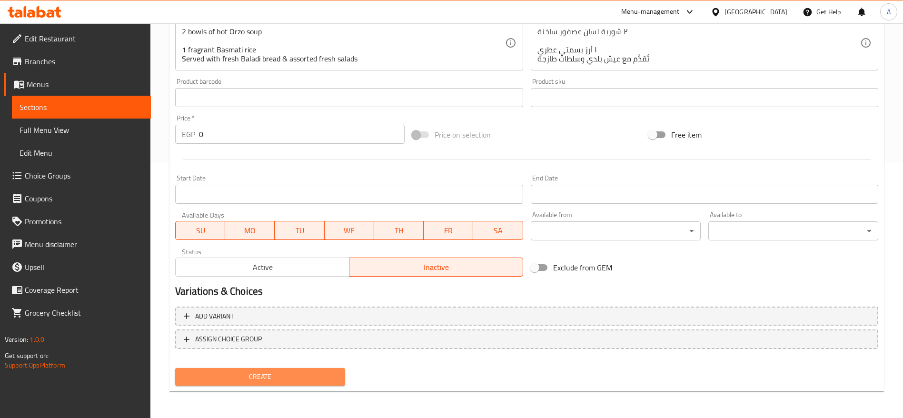
click at [285, 379] on span "Create" at bounding box center [260, 377] width 155 height 12
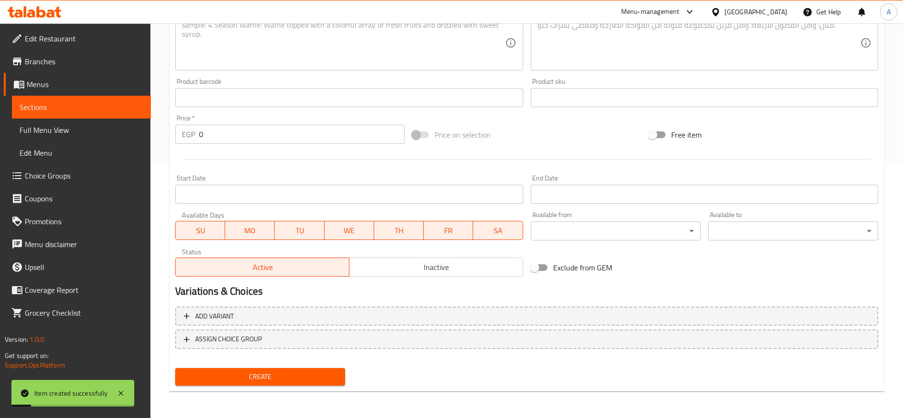
scroll to position [0, 0]
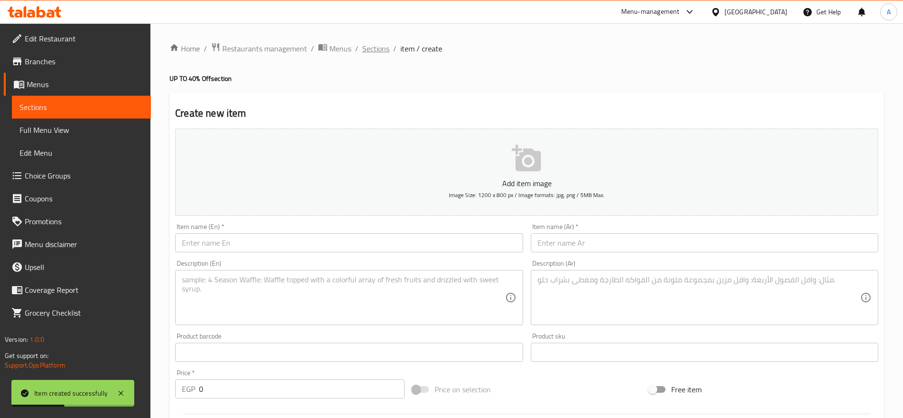
click at [374, 46] on span "Sections" at bounding box center [375, 48] width 27 height 11
